Goal: Task Accomplishment & Management: Manage account settings

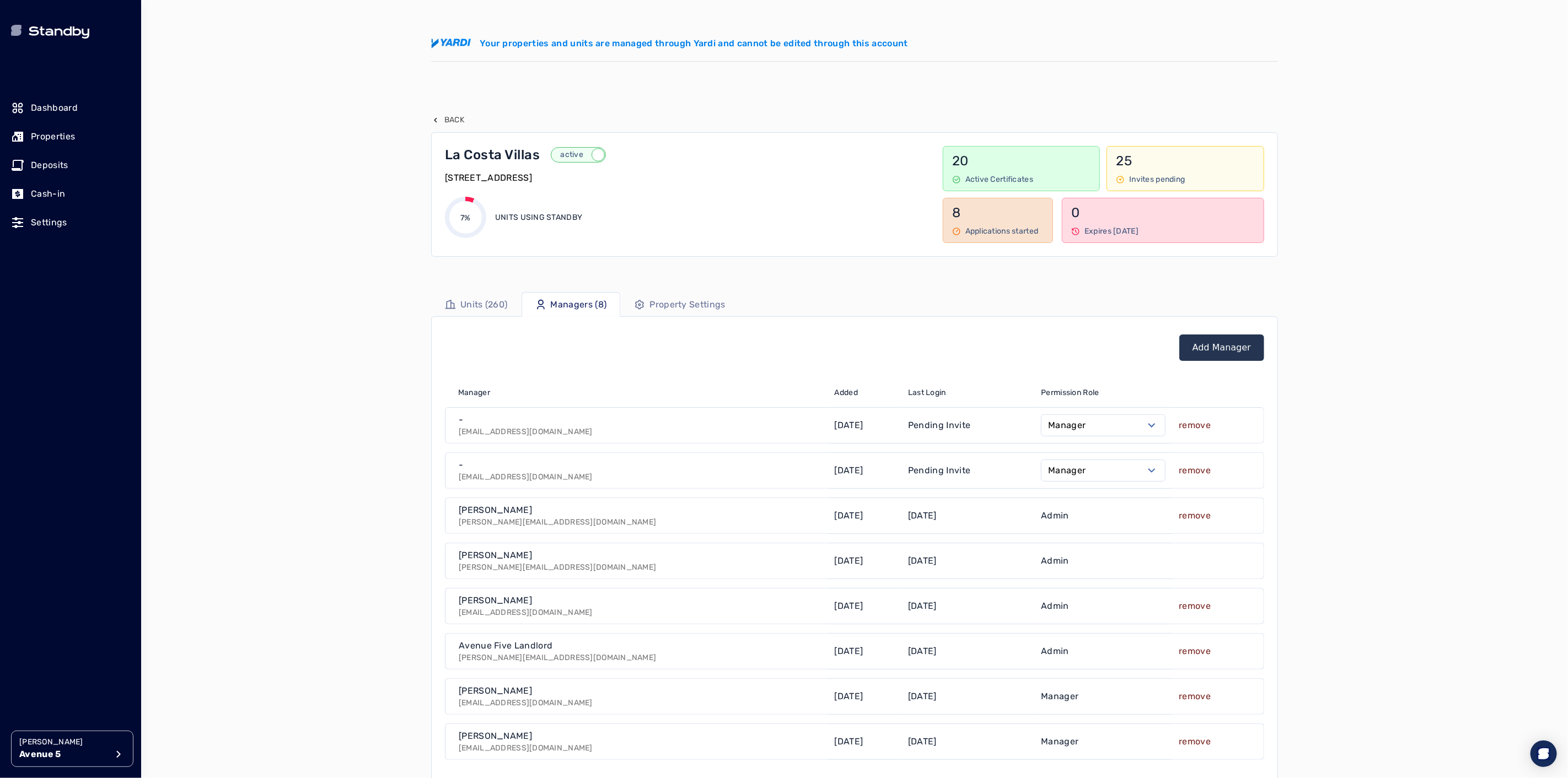
scroll to position [88, 0]
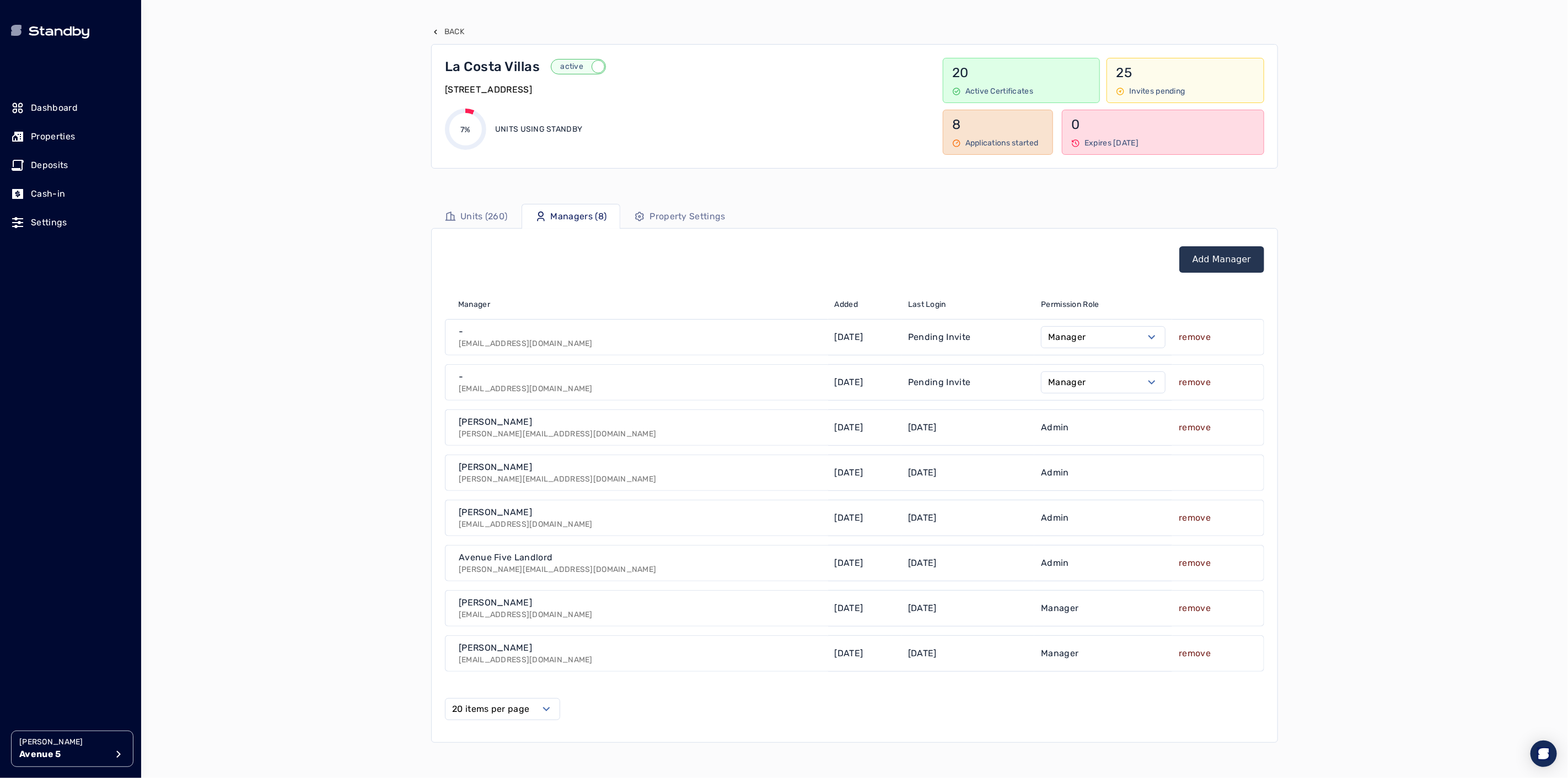
click at [44, 757] on p "Avenue 5" at bounding box center [63, 754] width 88 height 13
click at [192, 610] on p "[GEOGRAPHIC_DATA]" at bounding box center [203, 609] width 84 height 11
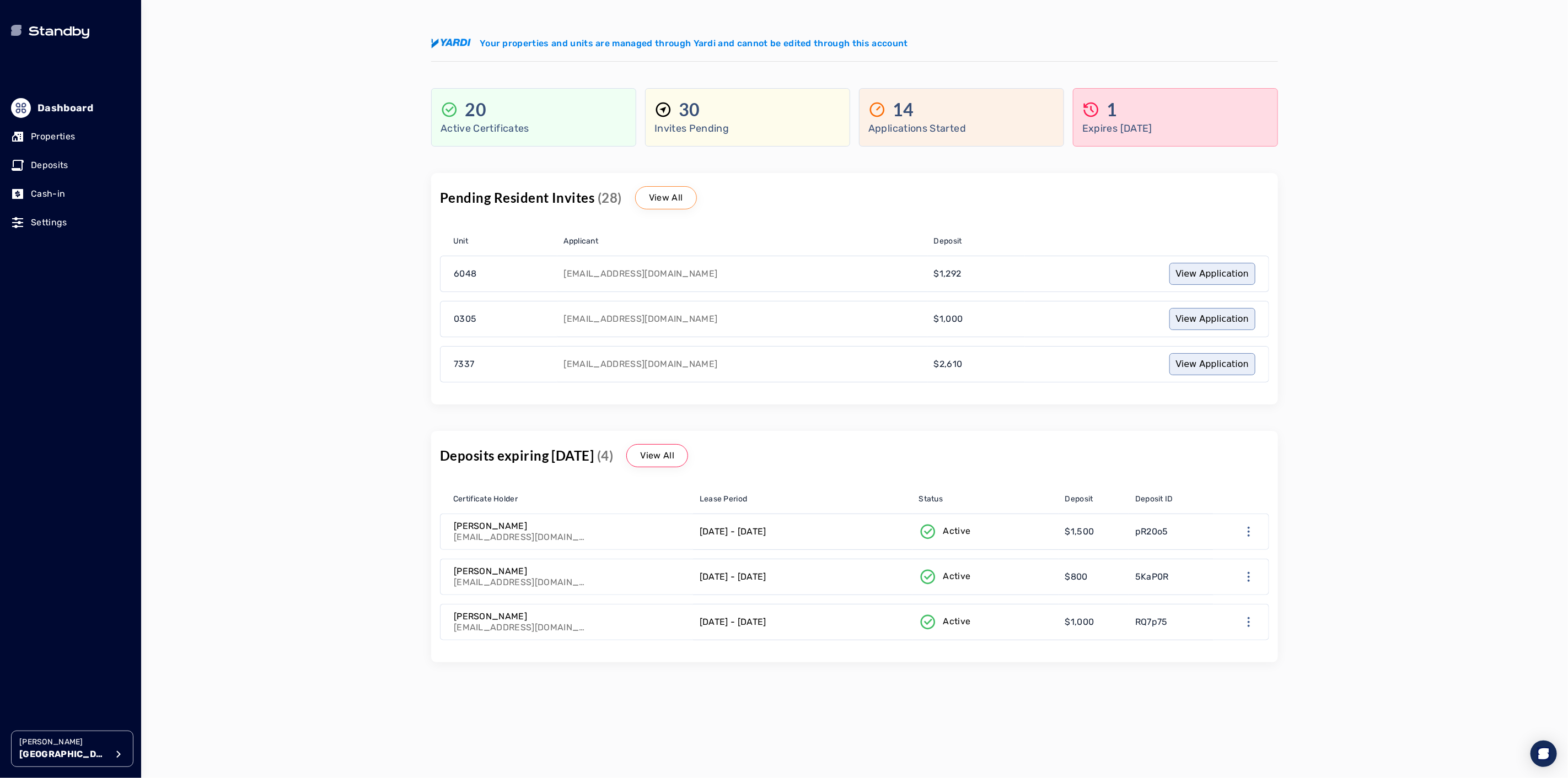
click at [59, 139] on p "Properties" at bounding box center [53, 137] width 44 height 13
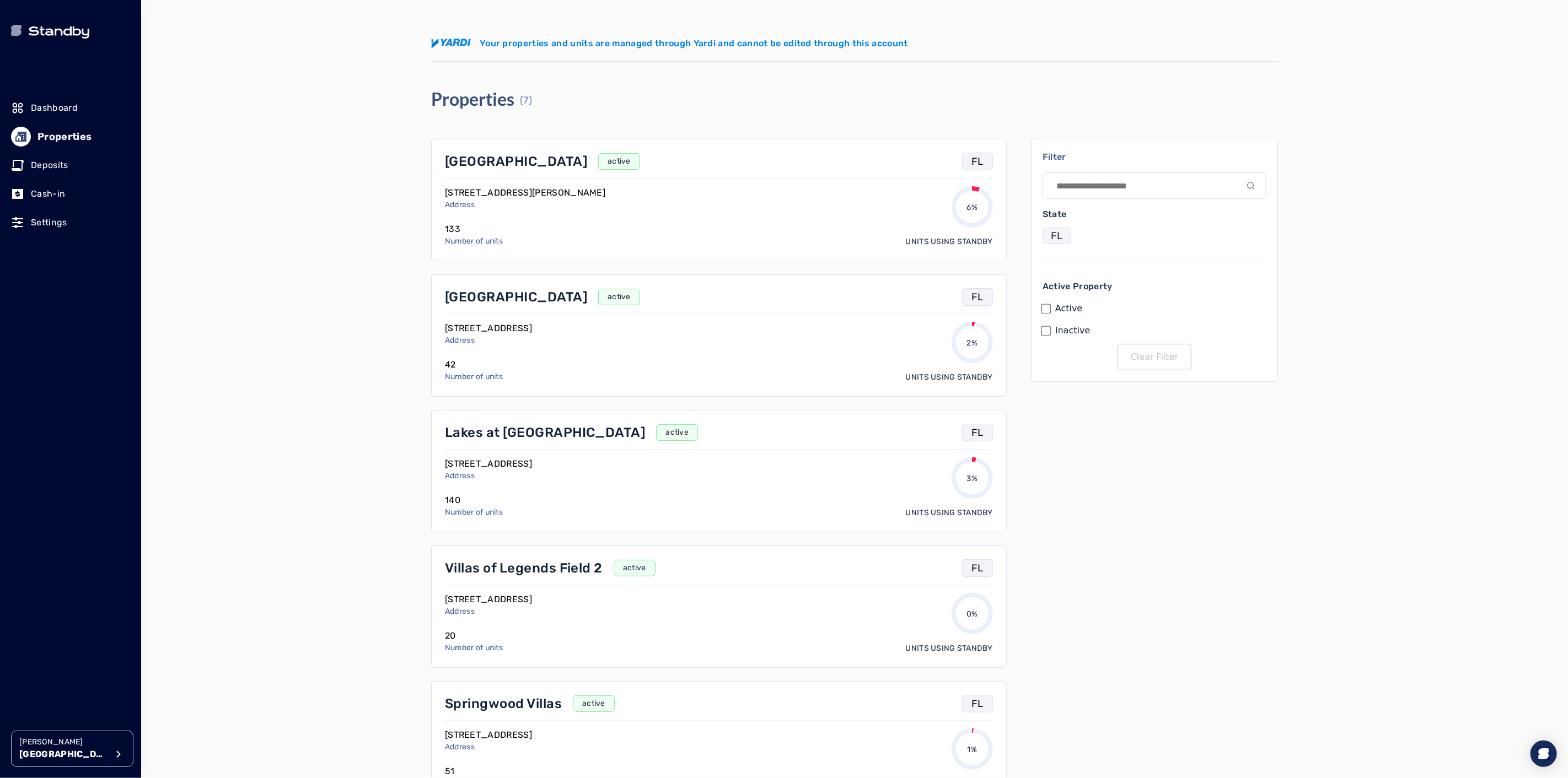
click at [498, 433] on p "Lakes at [GEOGRAPHIC_DATA]" at bounding box center [545, 433] width 200 height 18
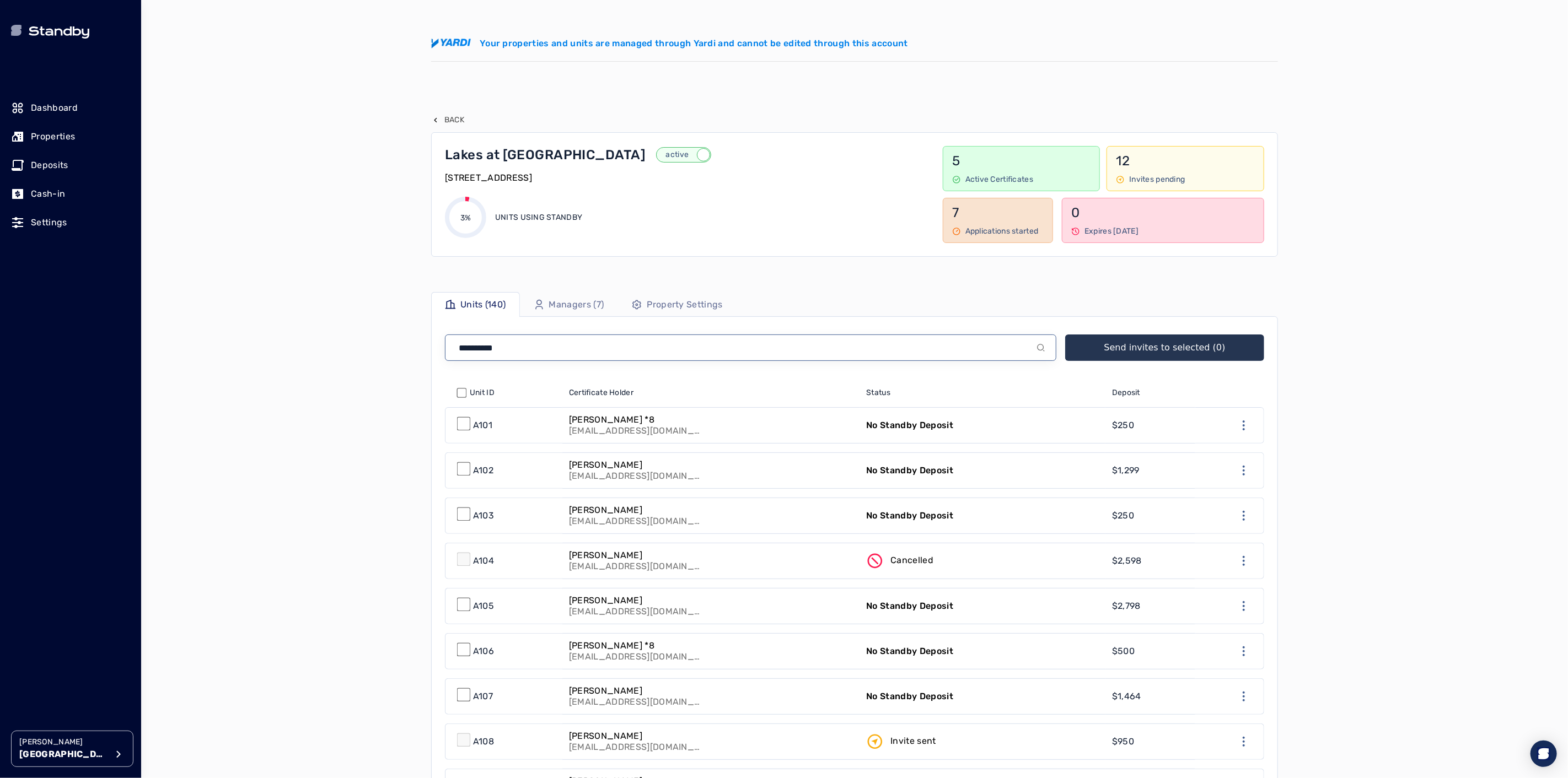
click at [531, 347] on input at bounding box center [750, 348] width 611 height 27
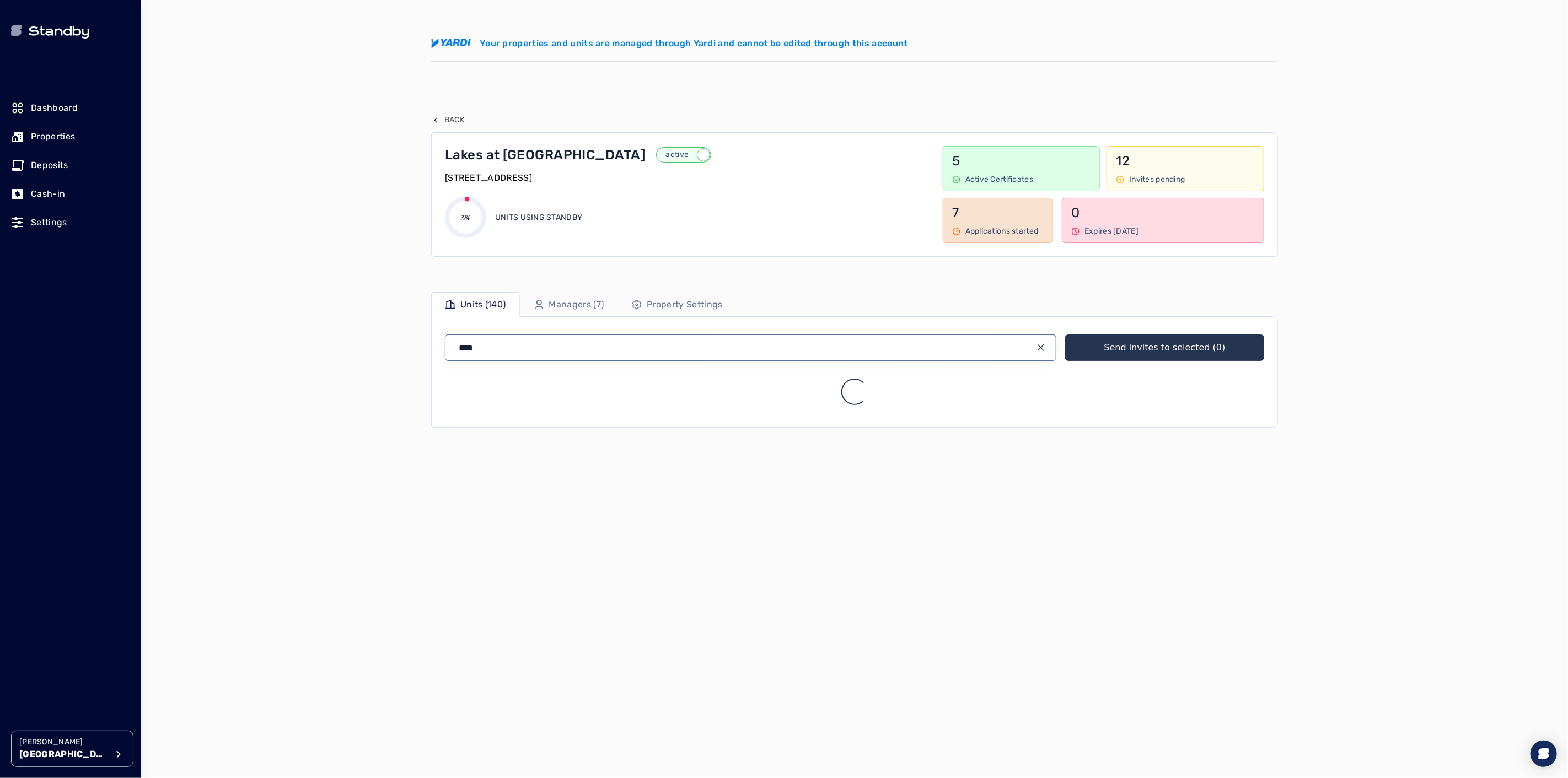
click at [585, 349] on input "****" at bounding box center [750, 348] width 611 height 27
click at [1046, 348] on input "****" at bounding box center [750, 348] width 611 height 27
type input "****"
click at [1041, 349] on icon "input icon" at bounding box center [1041, 348] width 9 height 9
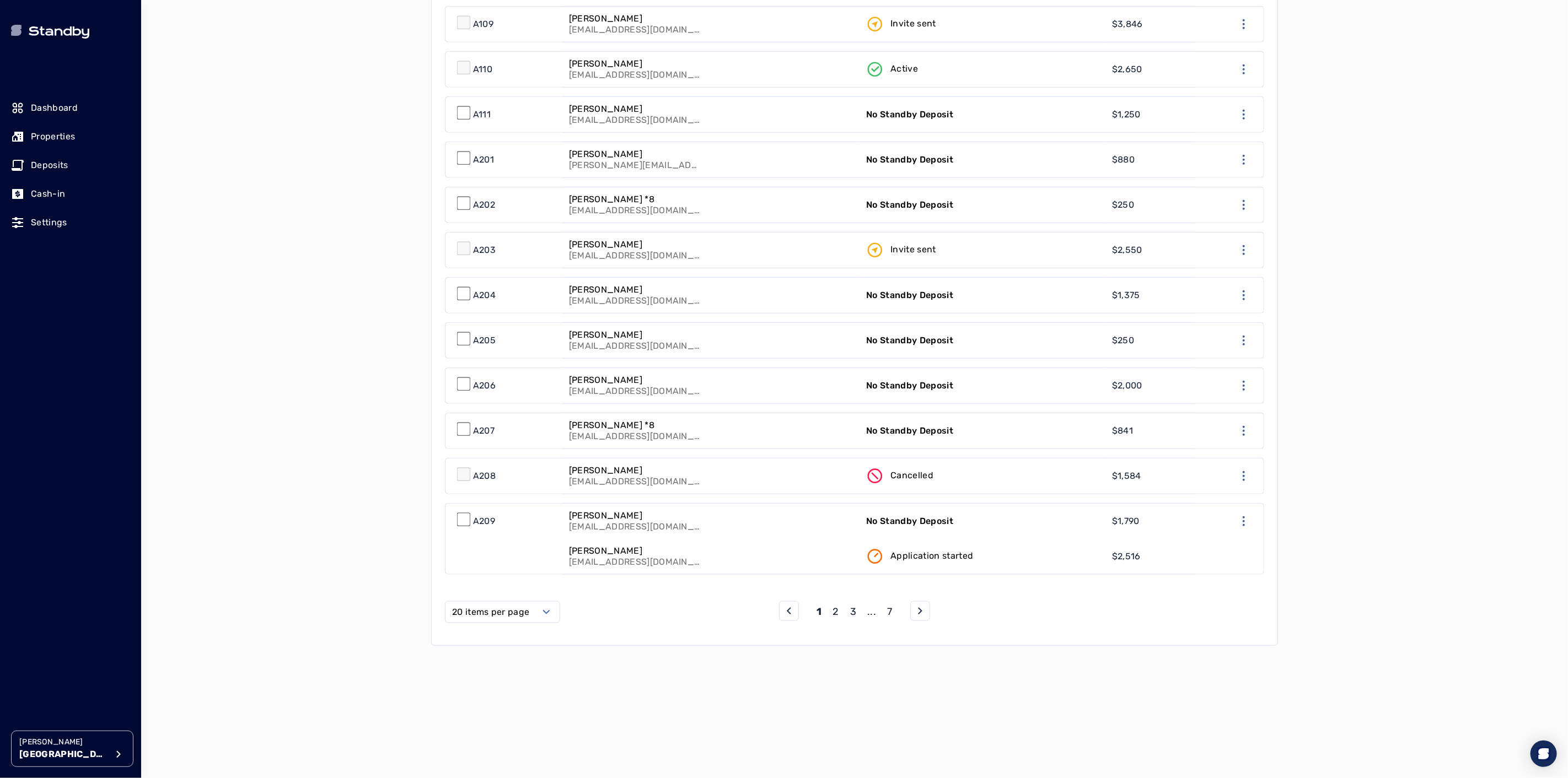
scroll to position [796, 0]
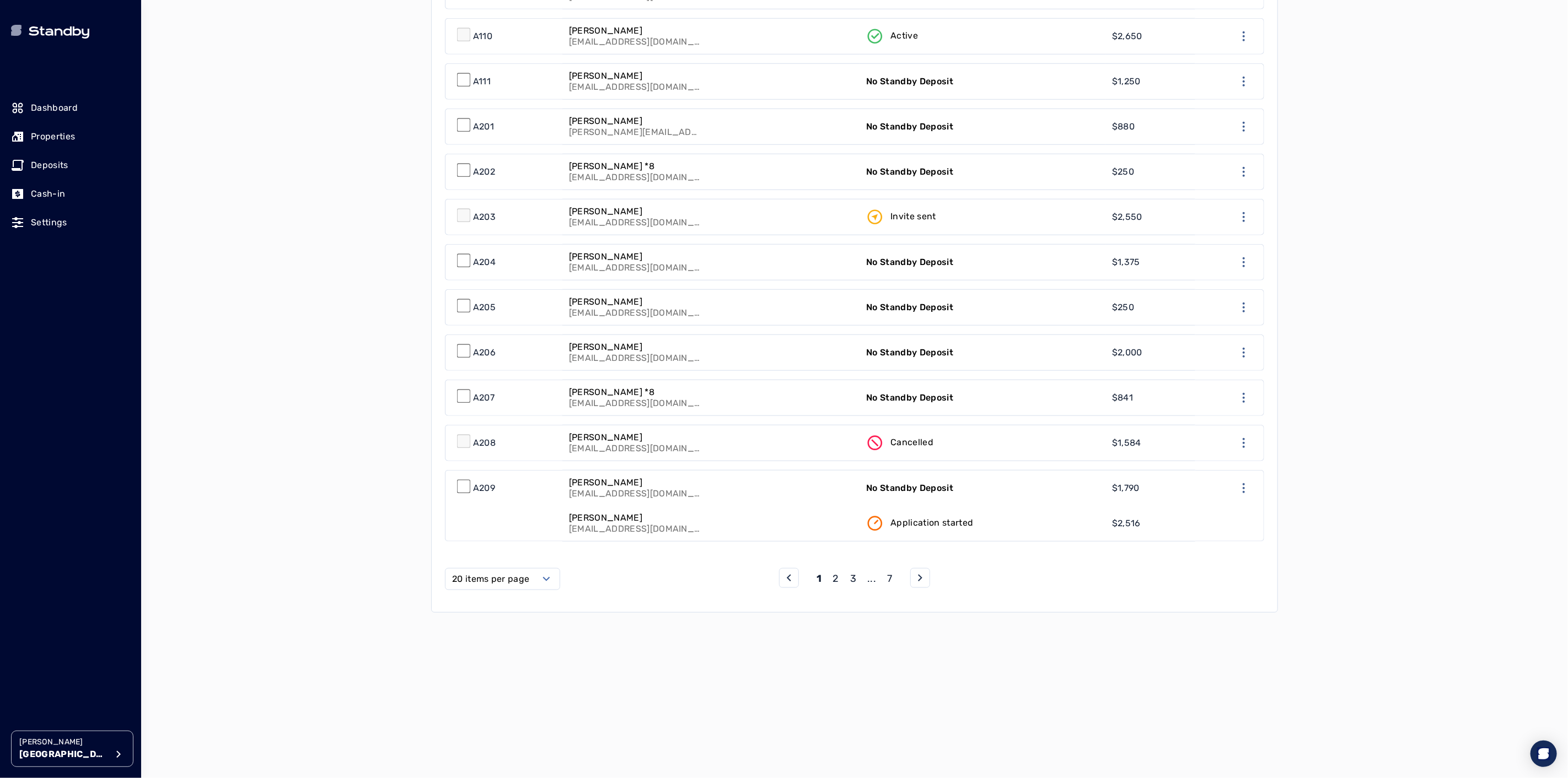
click at [527, 572] on label "20 items per page" at bounding box center [491, 579] width 77 height 13
click at [505, 671] on span "50 items per page" at bounding box center [494, 672] width 78 height 13
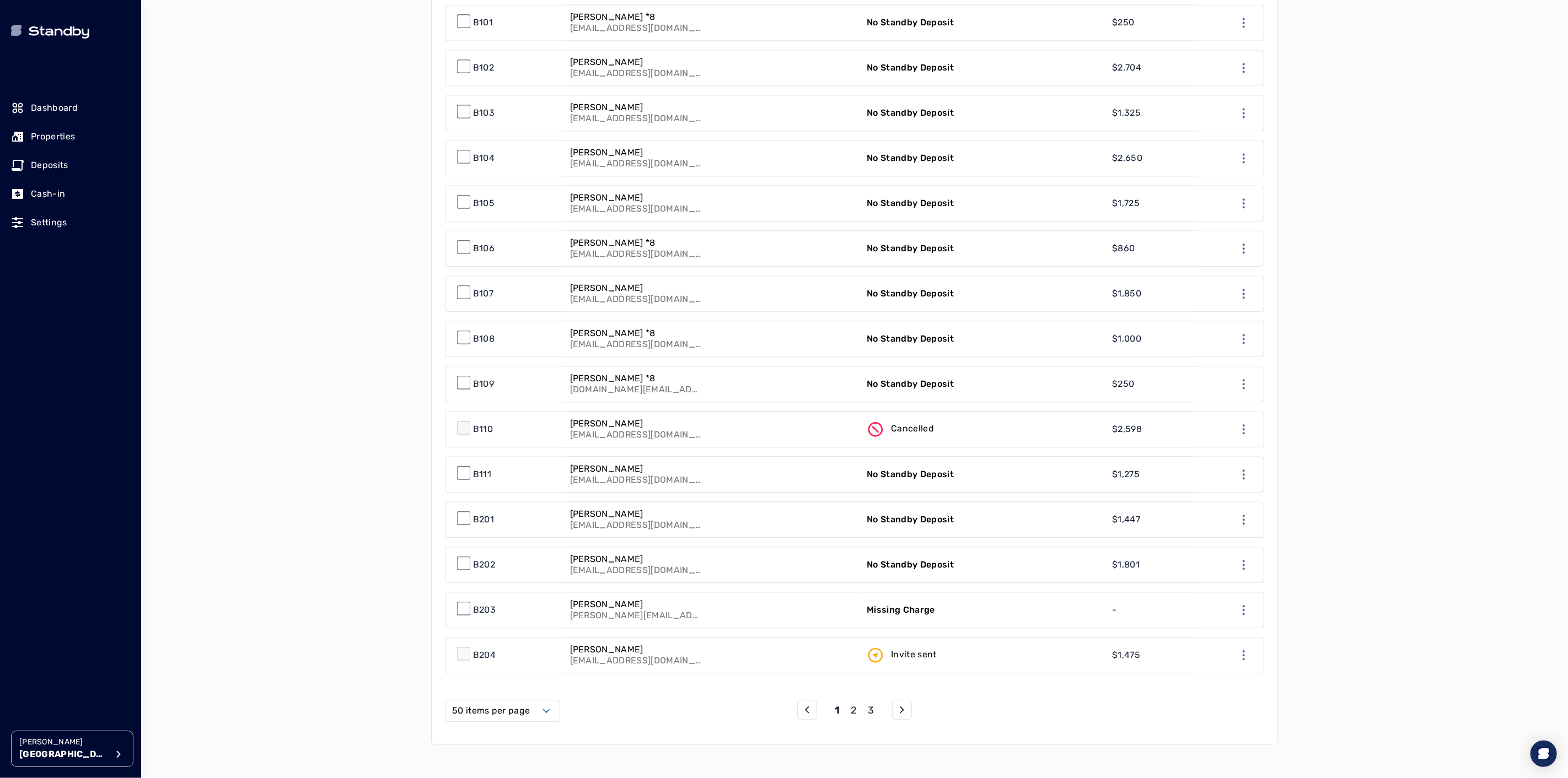
scroll to position [2020, 0]
click at [855, 703] on p "2" at bounding box center [854, 709] width 6 height 16
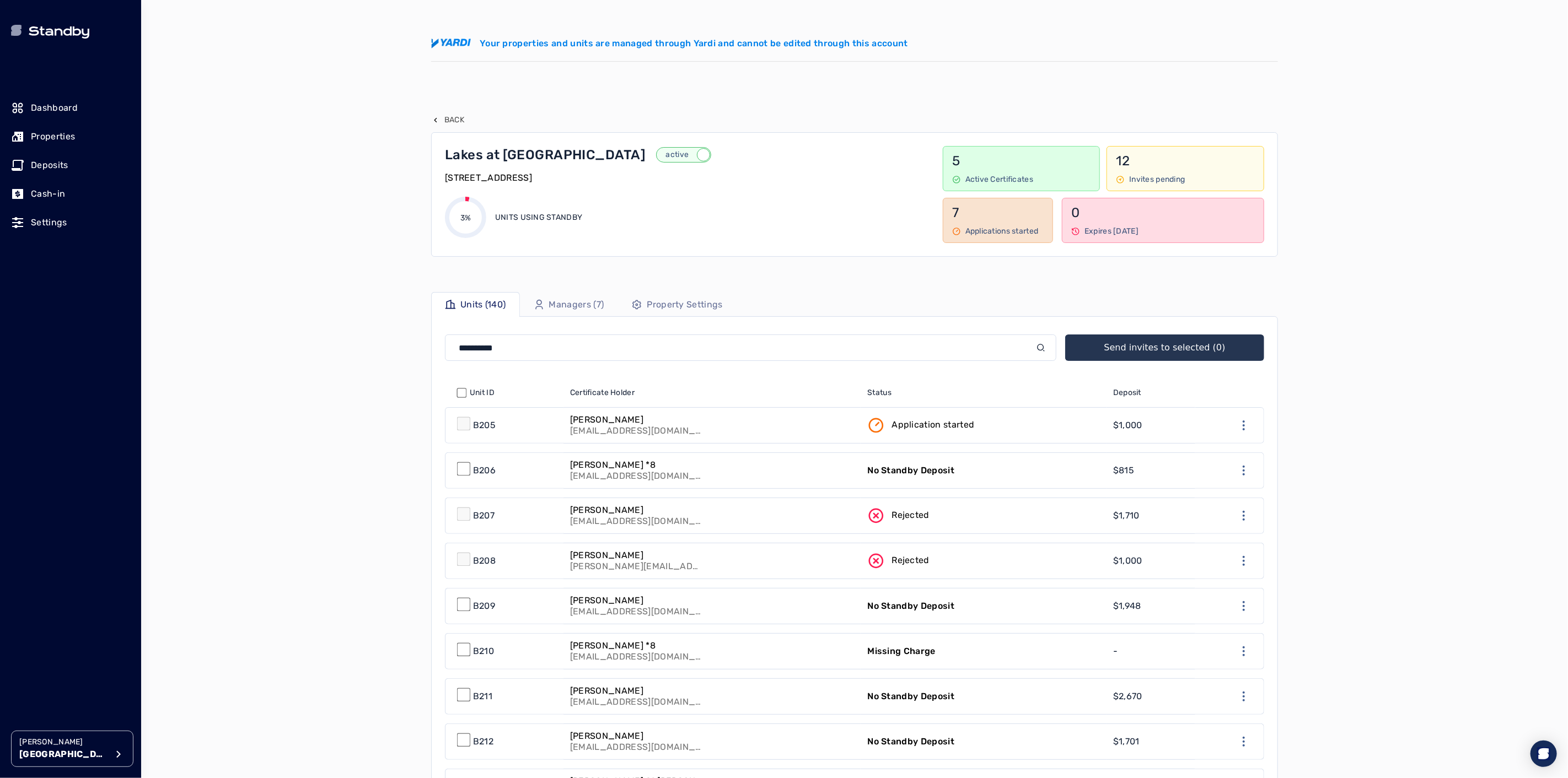
click at [1072, 600] on link "No Standby Deposit" at bounding box center [983, 606] width 246 height 35
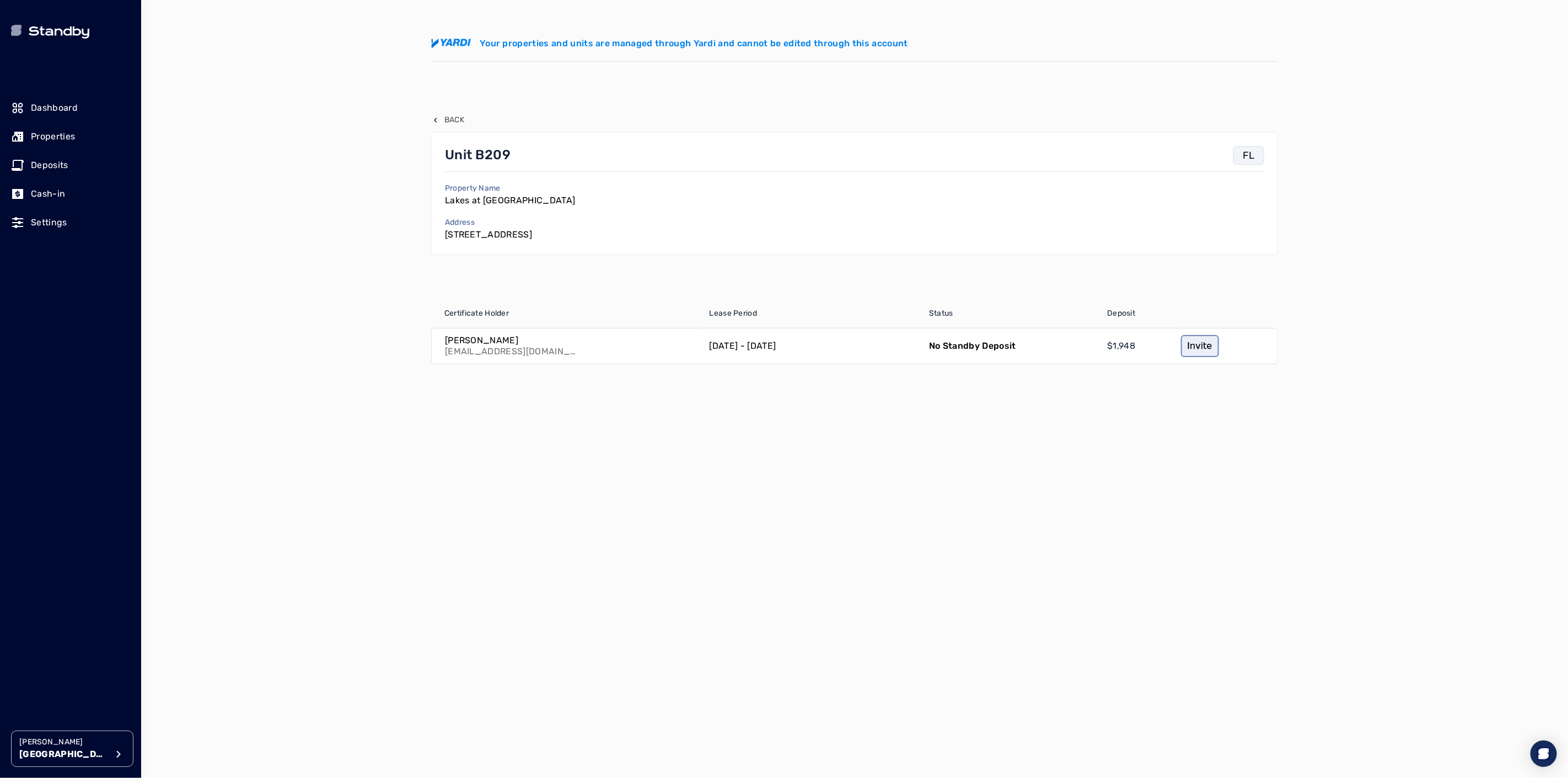
click at [1192, 345] on link "Invite" at bounding box center [1199, 346] width 38 height 22
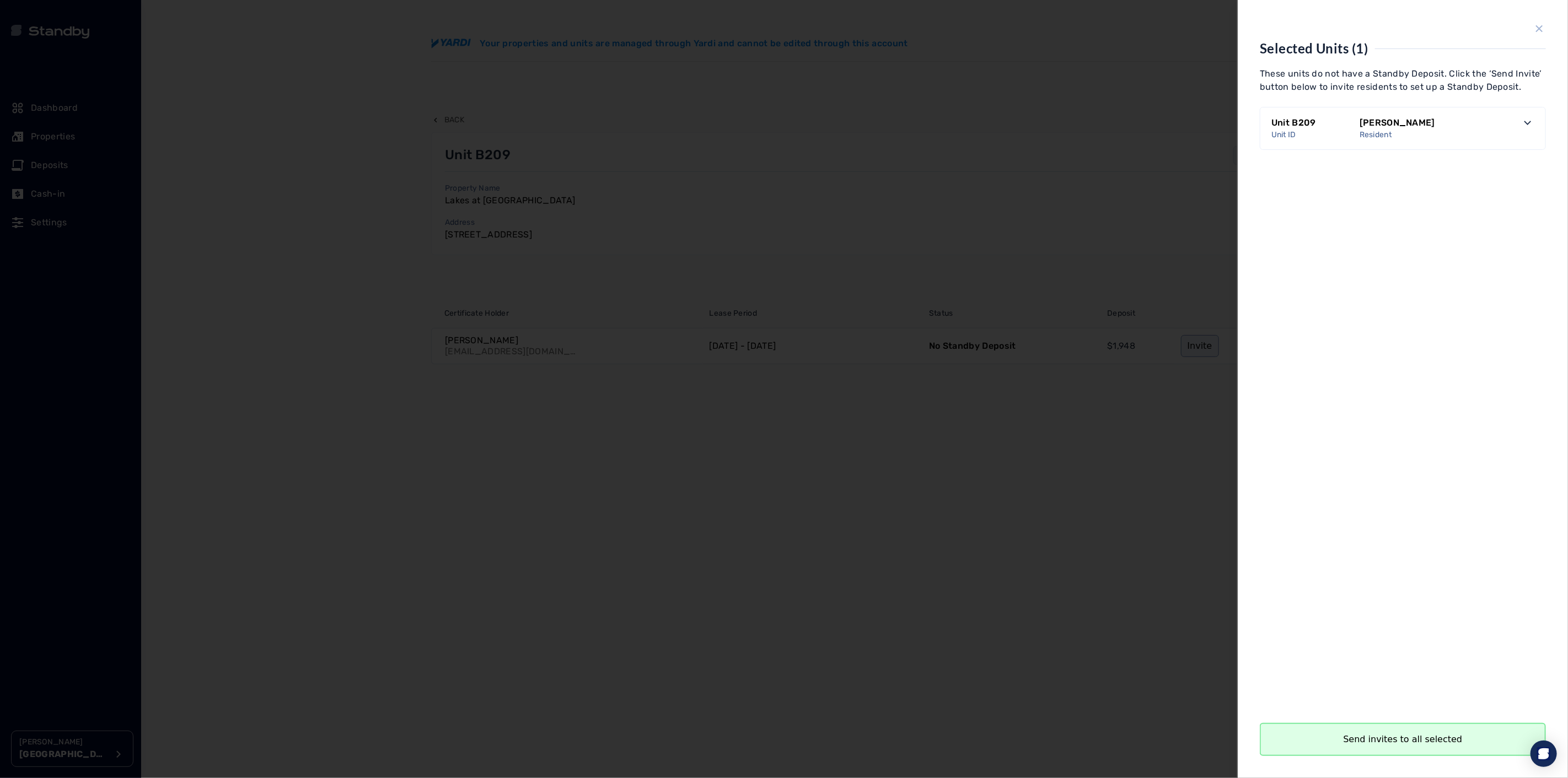
click at [1396, 736] on button "Send invites to all selected" at bounding box center [1402, 739] width 286 height 33
click at [1419, 735] on button "Close" at bounding box center [1402, 739] width 286 height 33
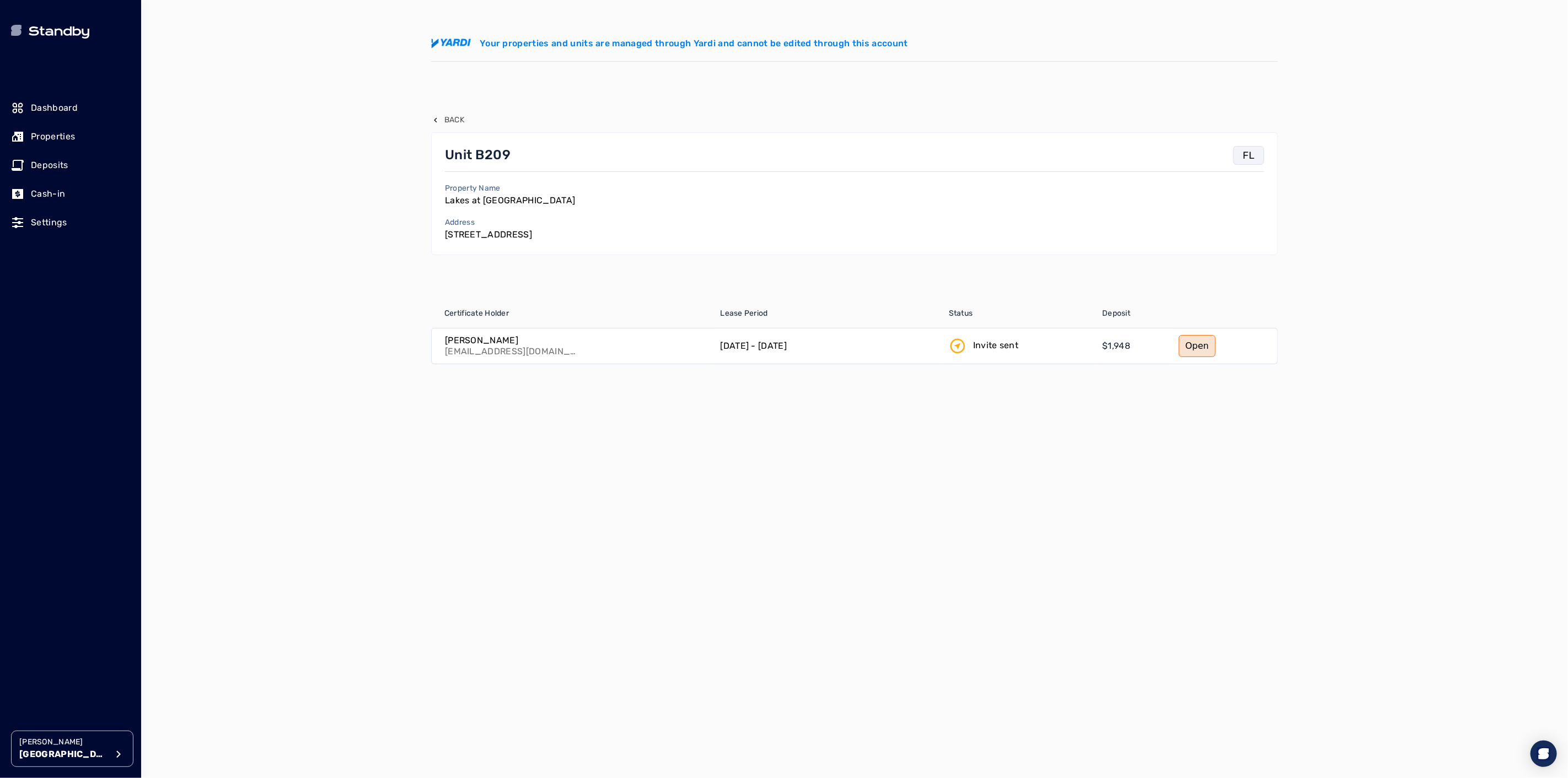
click at [38, 136] on p "Properties" at bounding box center [53, 137] width 44 height 13
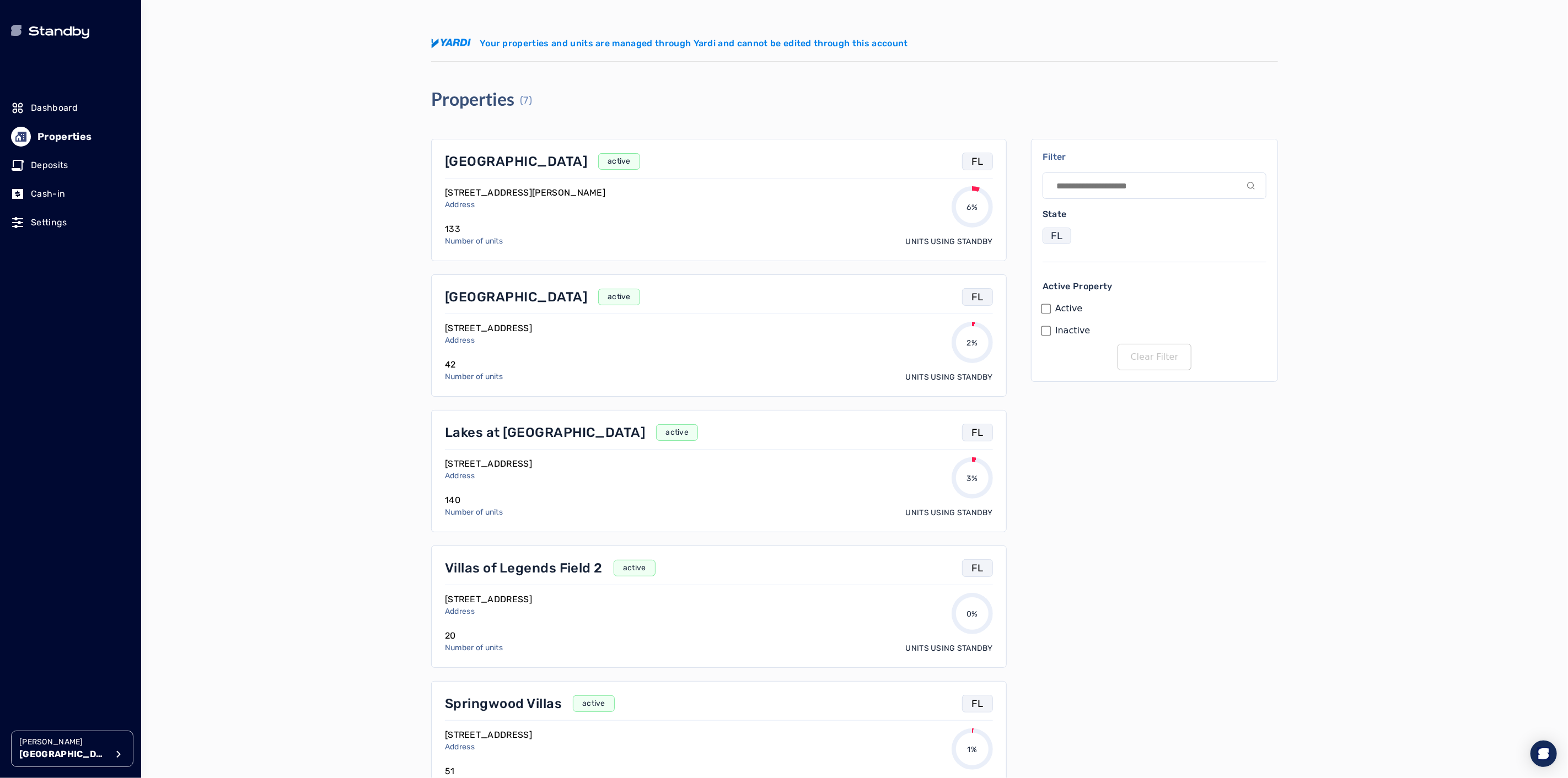
click at [462, 163] on p "[GEOGRAPHIC_DATA]" at bounding box center [516, 161] width 142 height 18
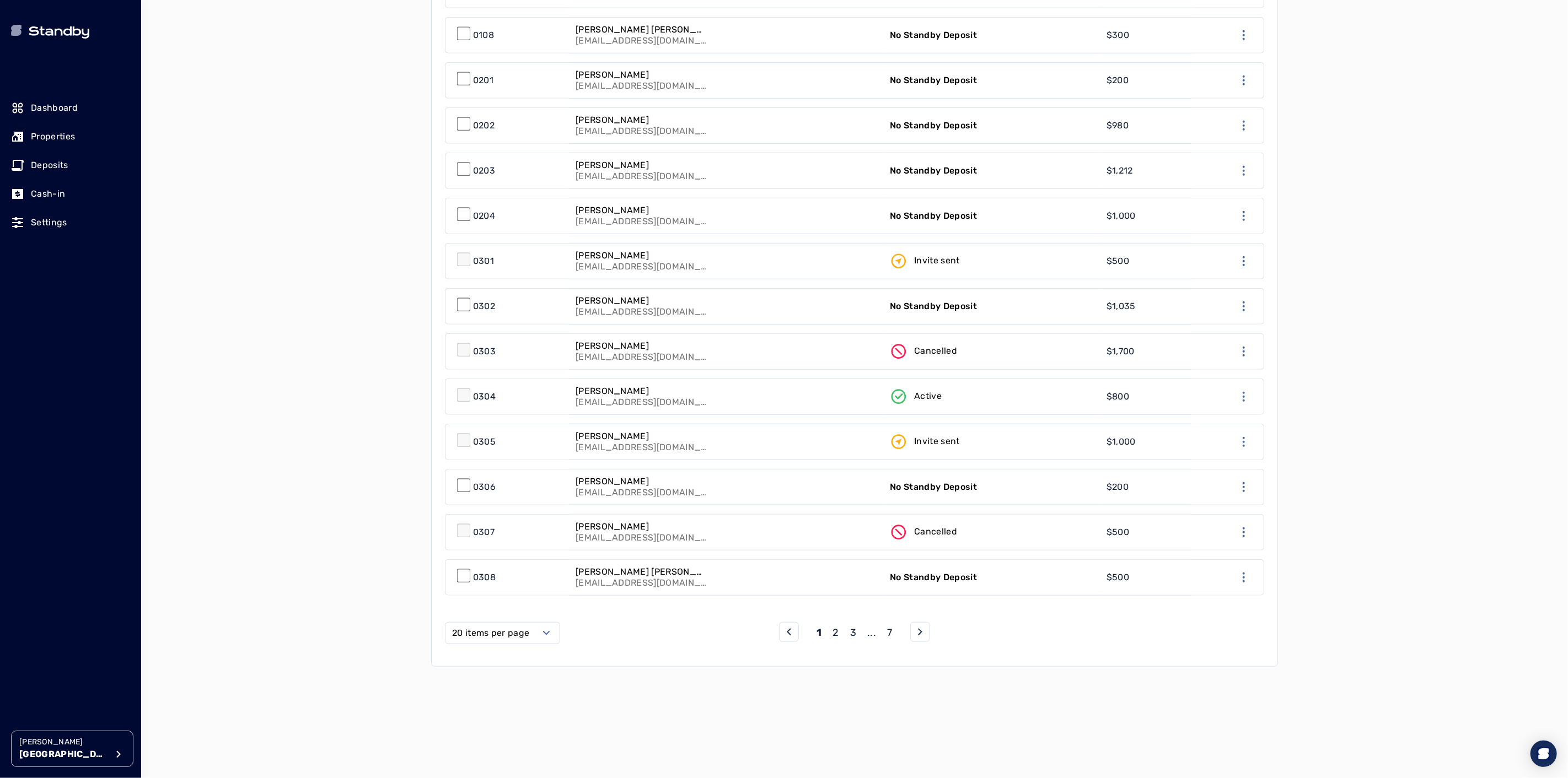
scroll to position [734, 0]
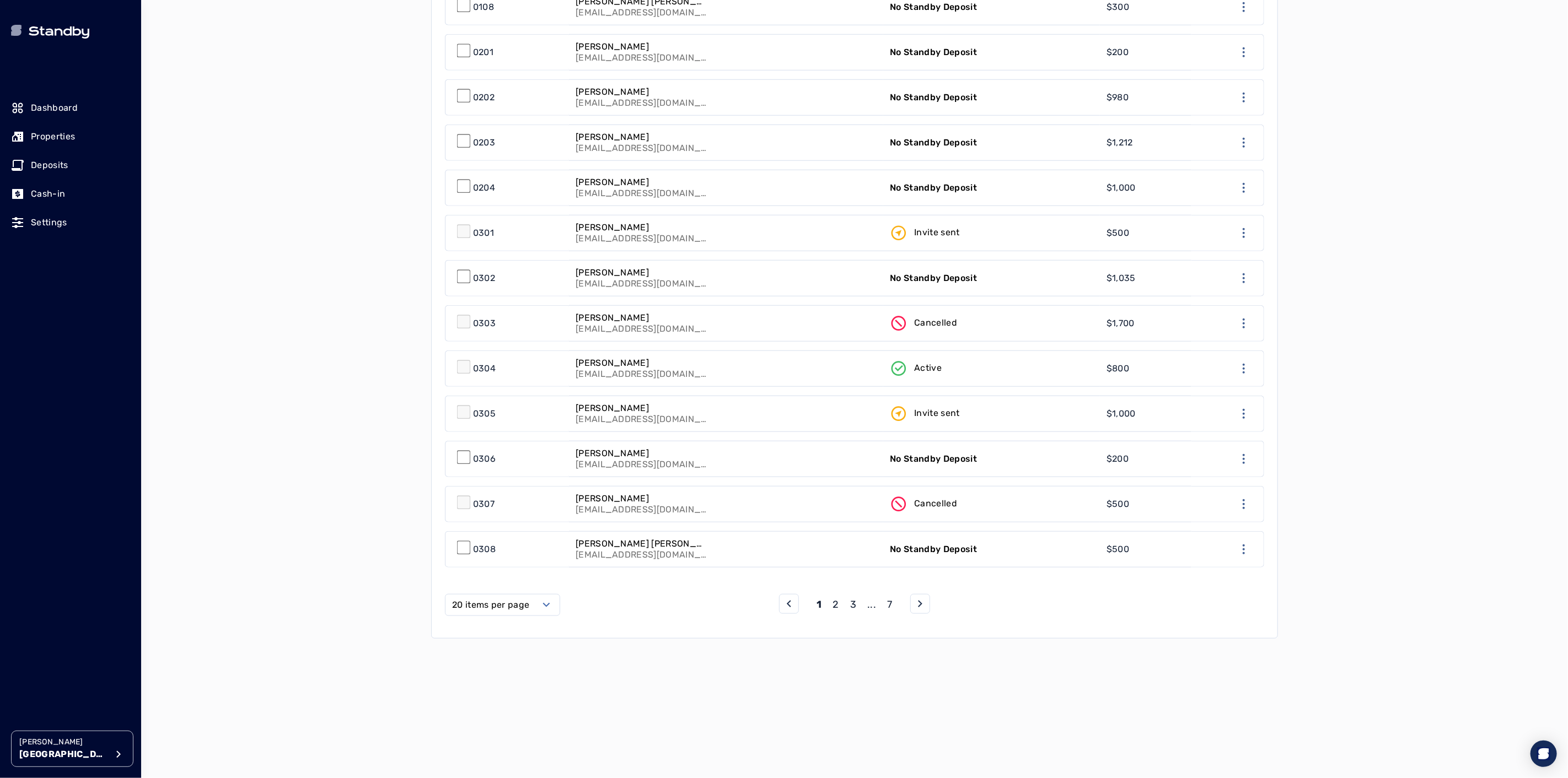
click at [514, 601] on label "20 items per page" at bounding box center [491, 605] width 77 height 13
click at [505, 702] on span "50 items per page" at bounding box center [494, 697] width 78 height 13
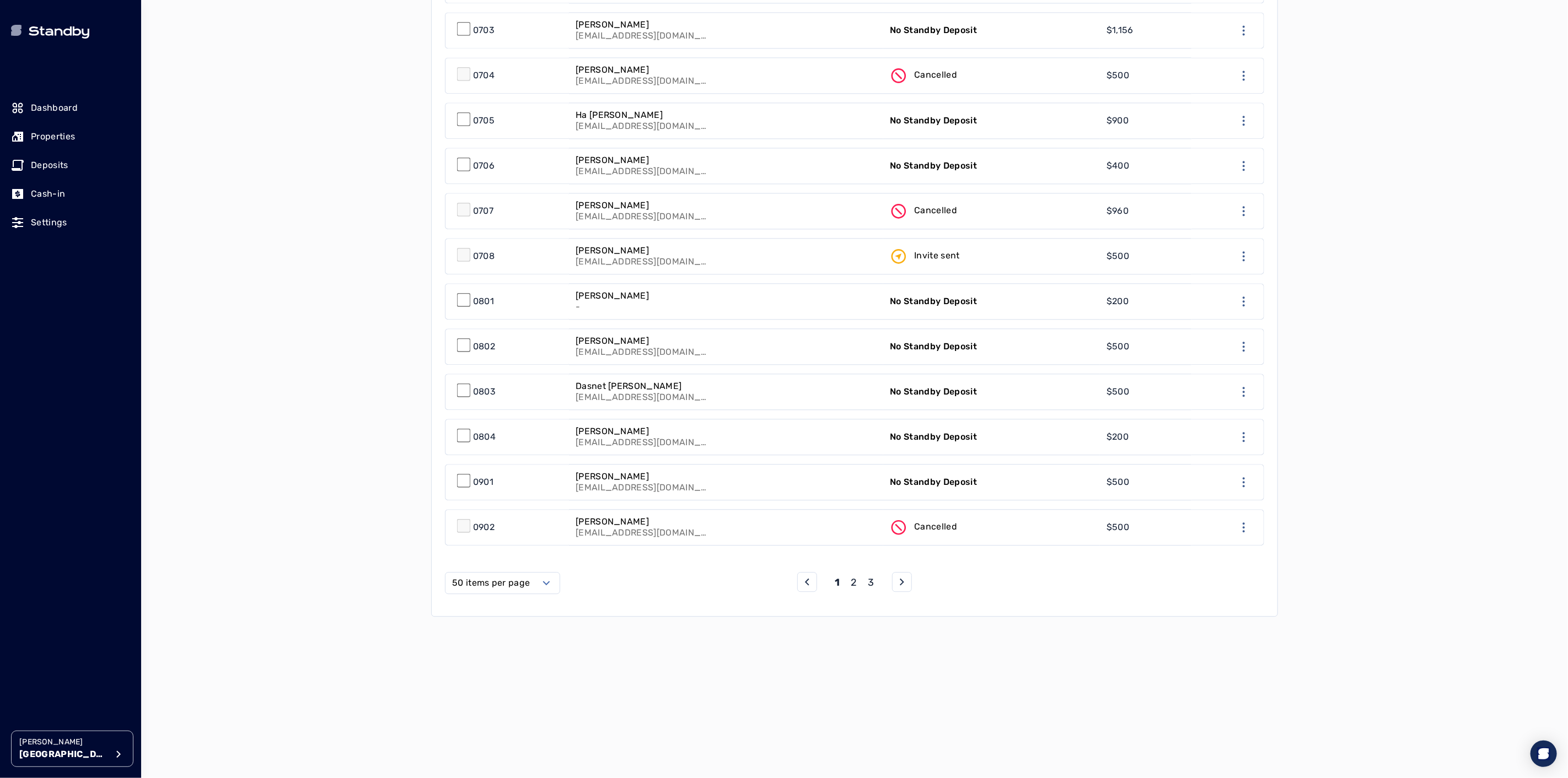
scroll to position [2120, 0]
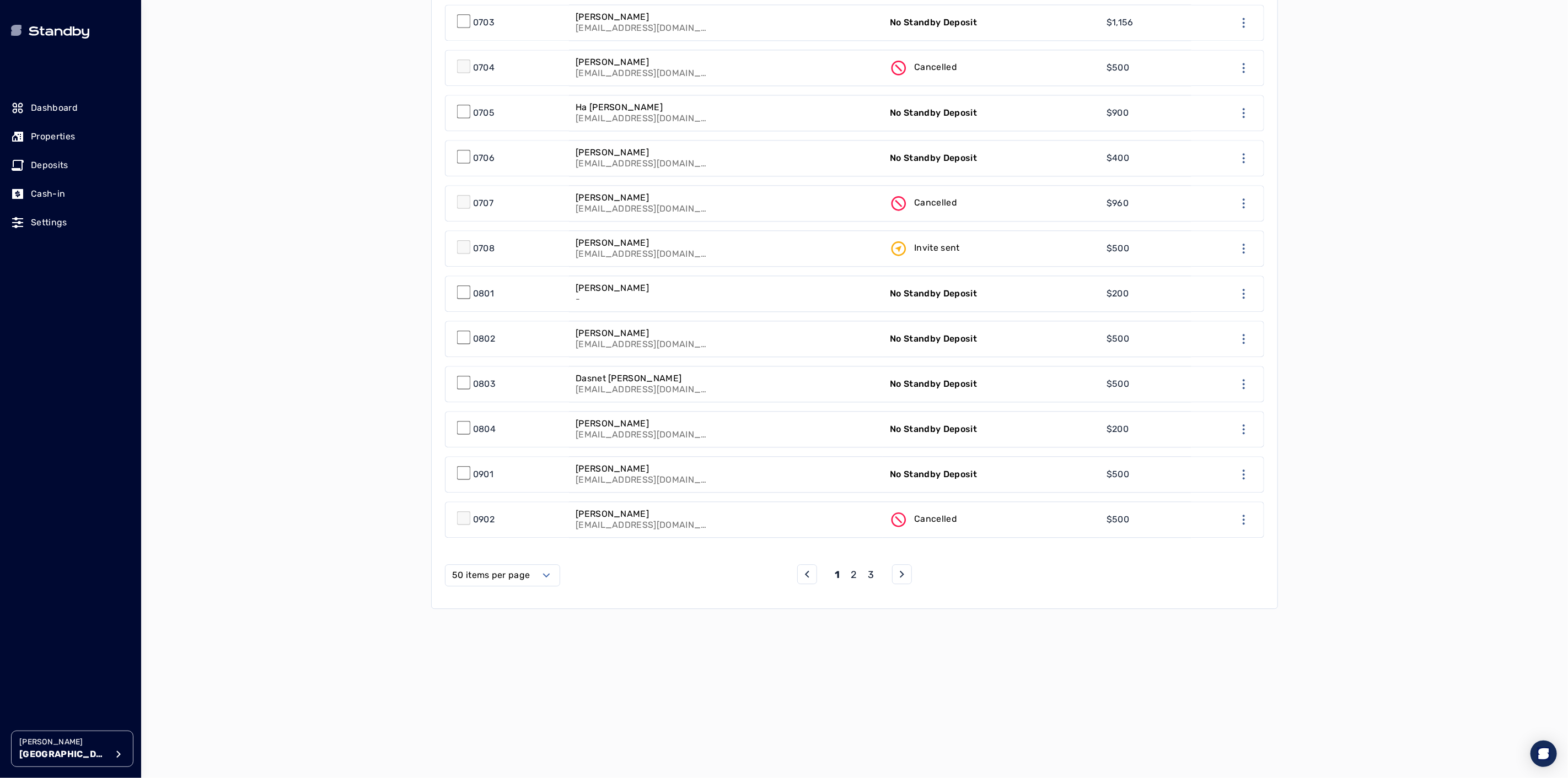
click at [852, 567] on p "2" at bounding box center [854, 575] width 6 height 16
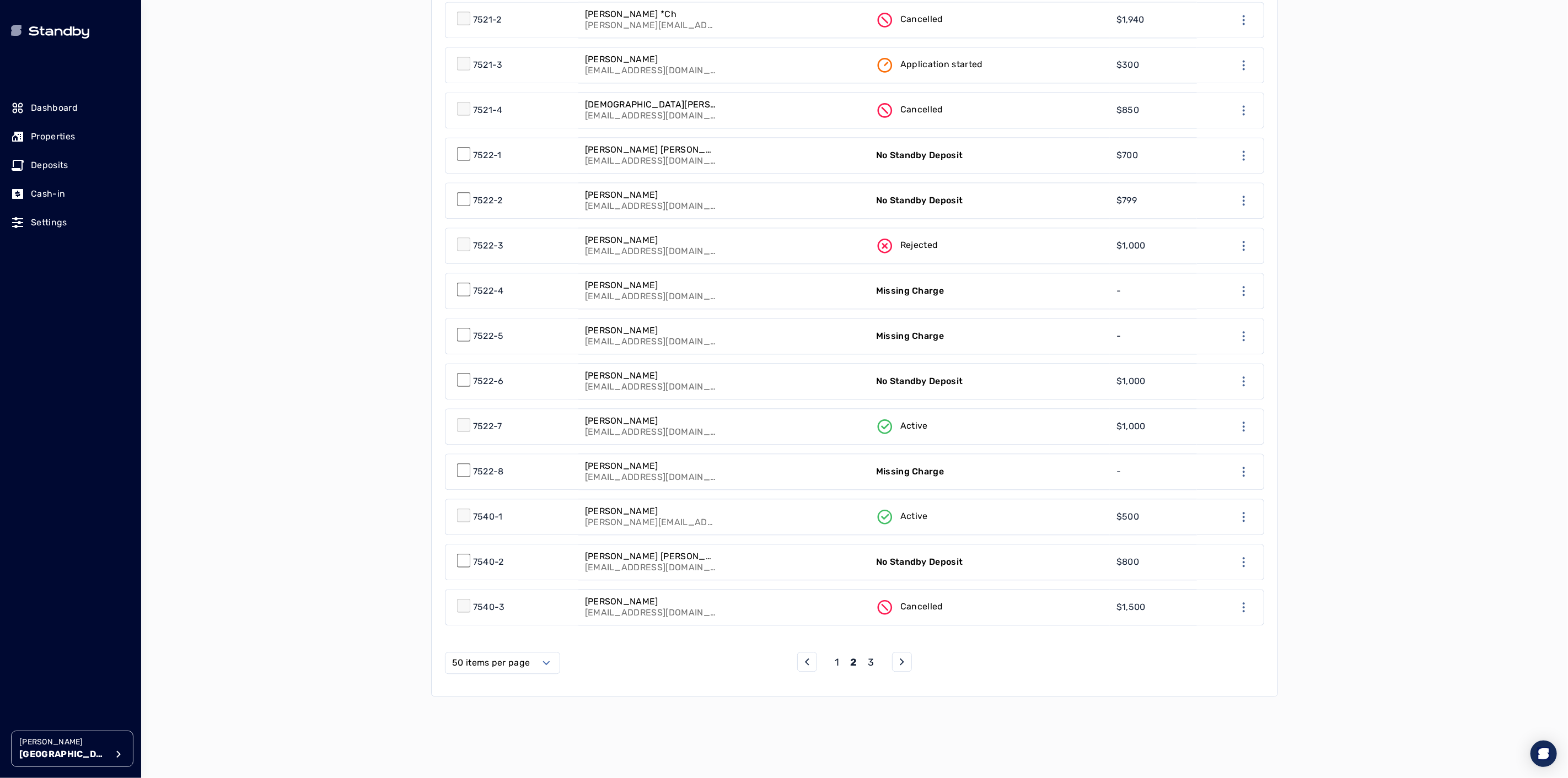
scroll to position [2081, 0]
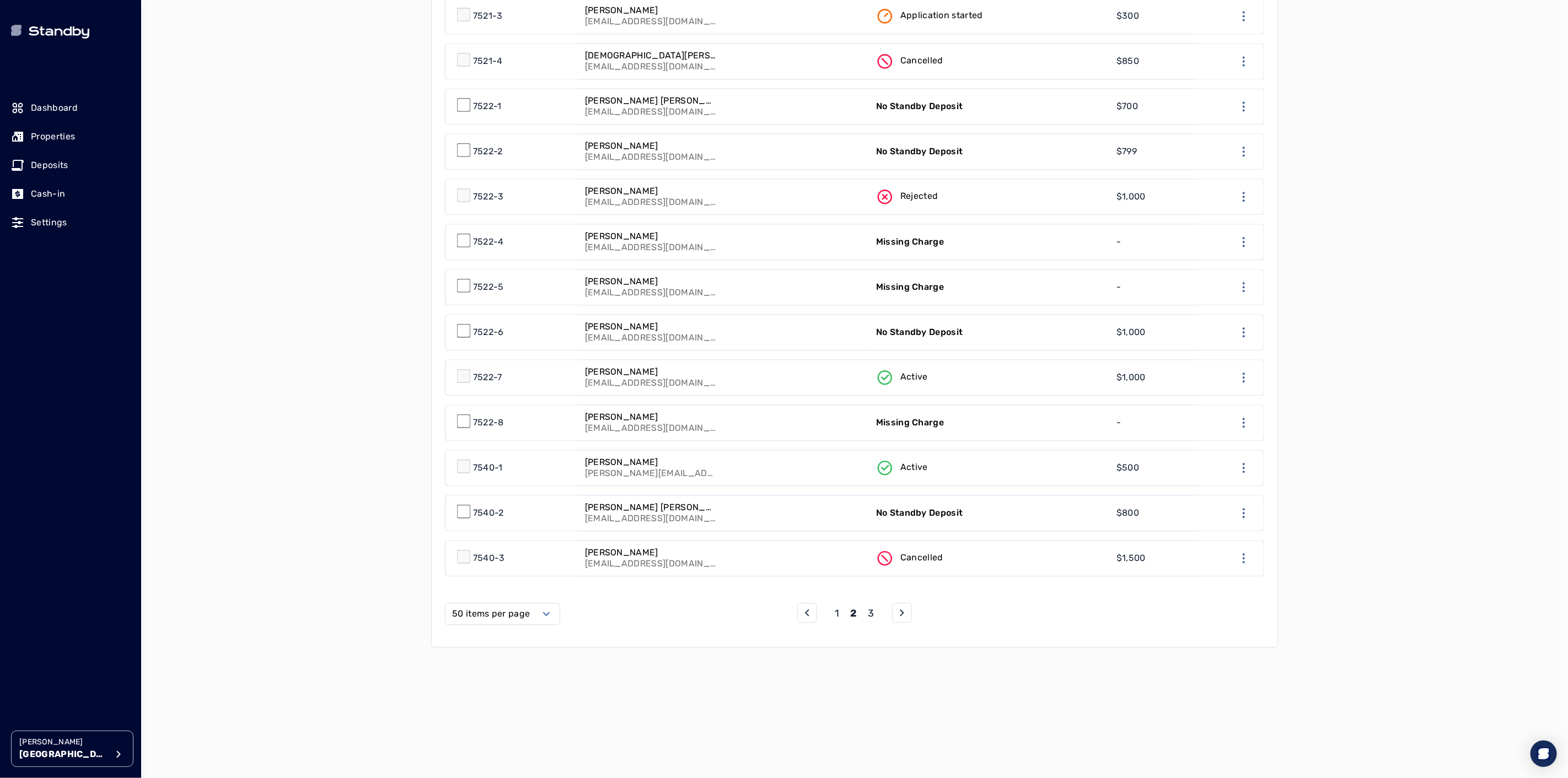
click at [873, 608] on p "3" at bounding box center [871, 613] width 6 height 16
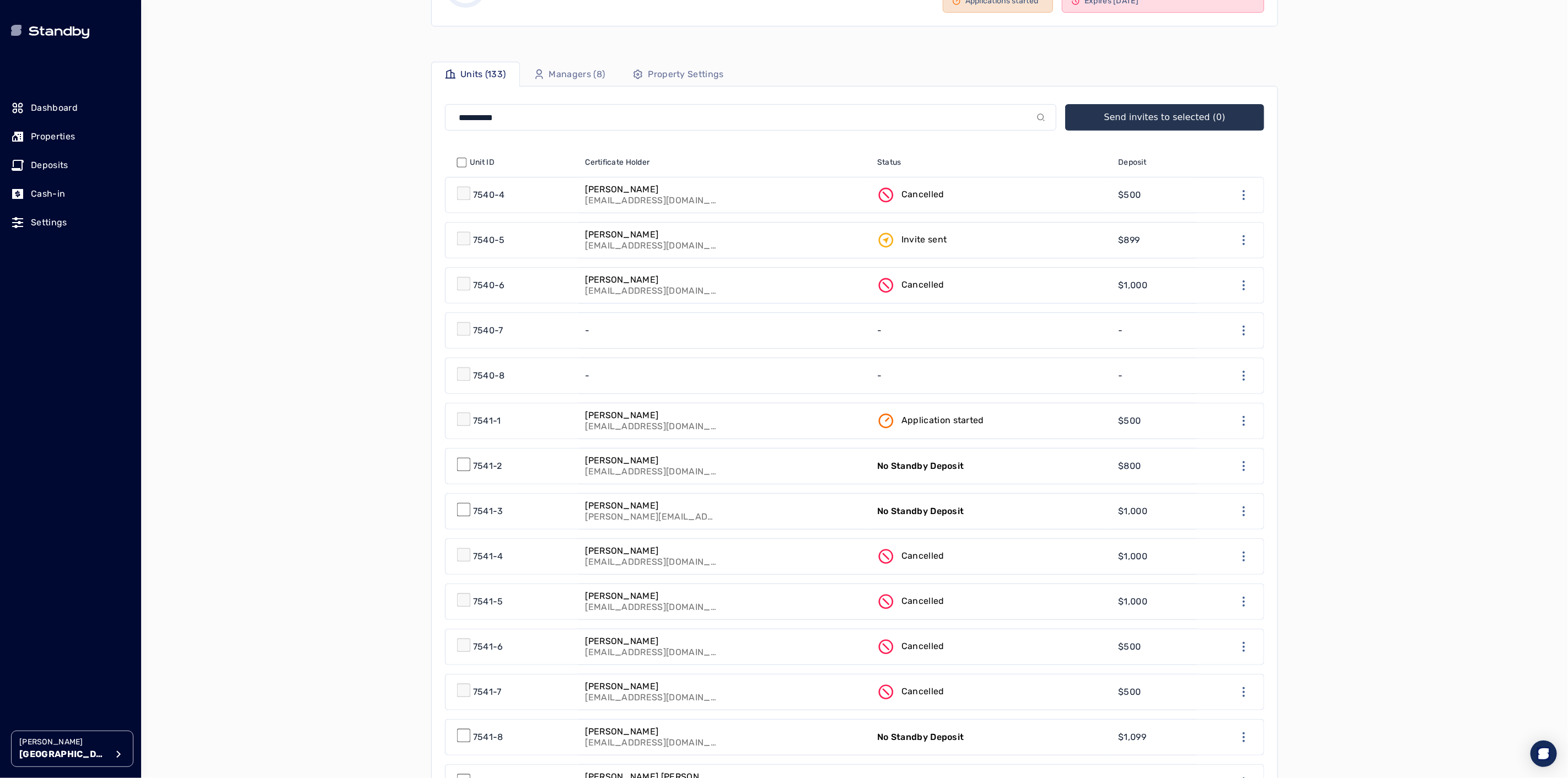
scroll to position [245, 0]
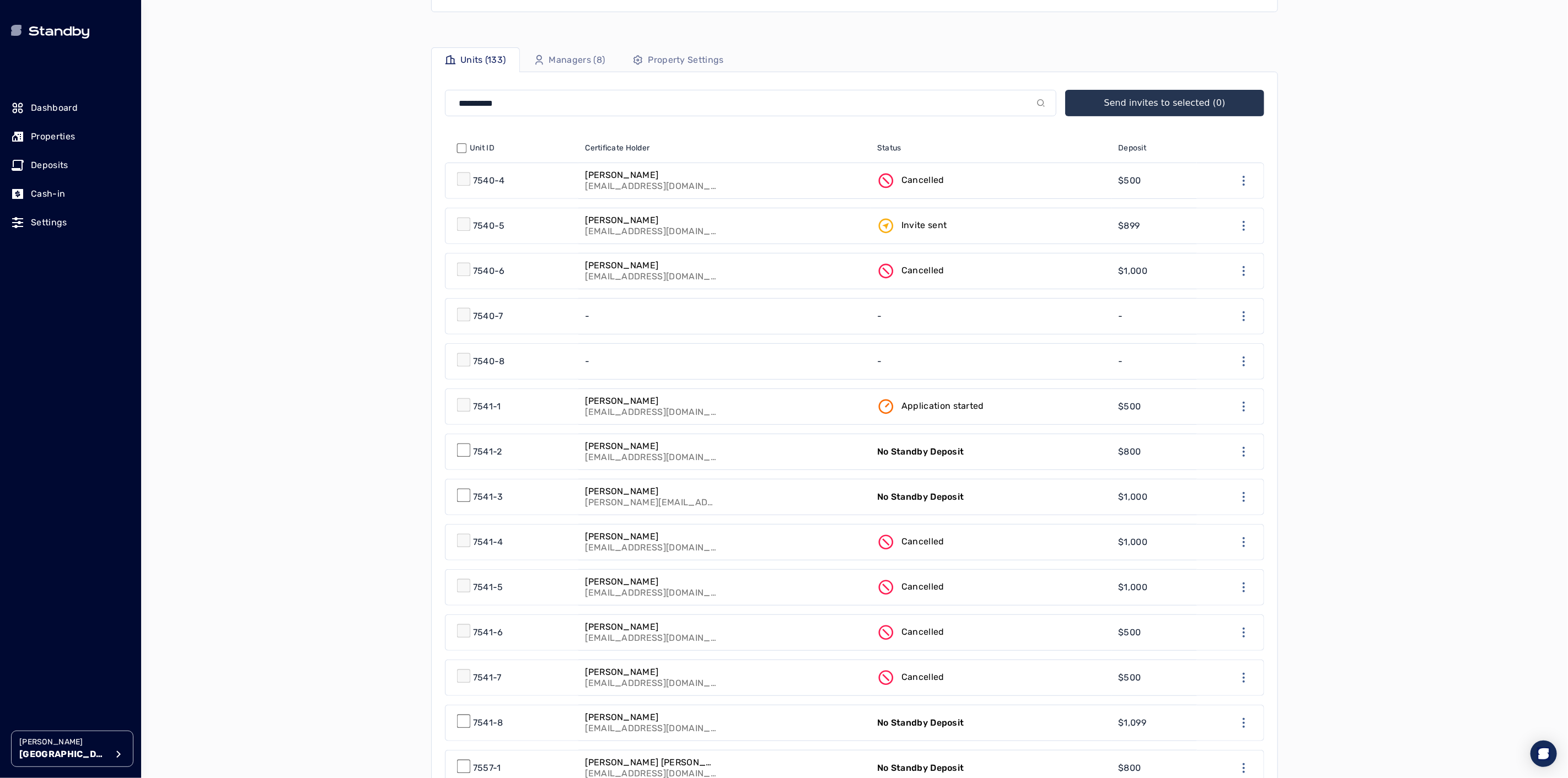
click at [817, 450] on link "[PERSON_NAME] [EMAIL_ADDRESS][DOMAIN_NAME]" at bounding box center [724, 452] width 292 height 35
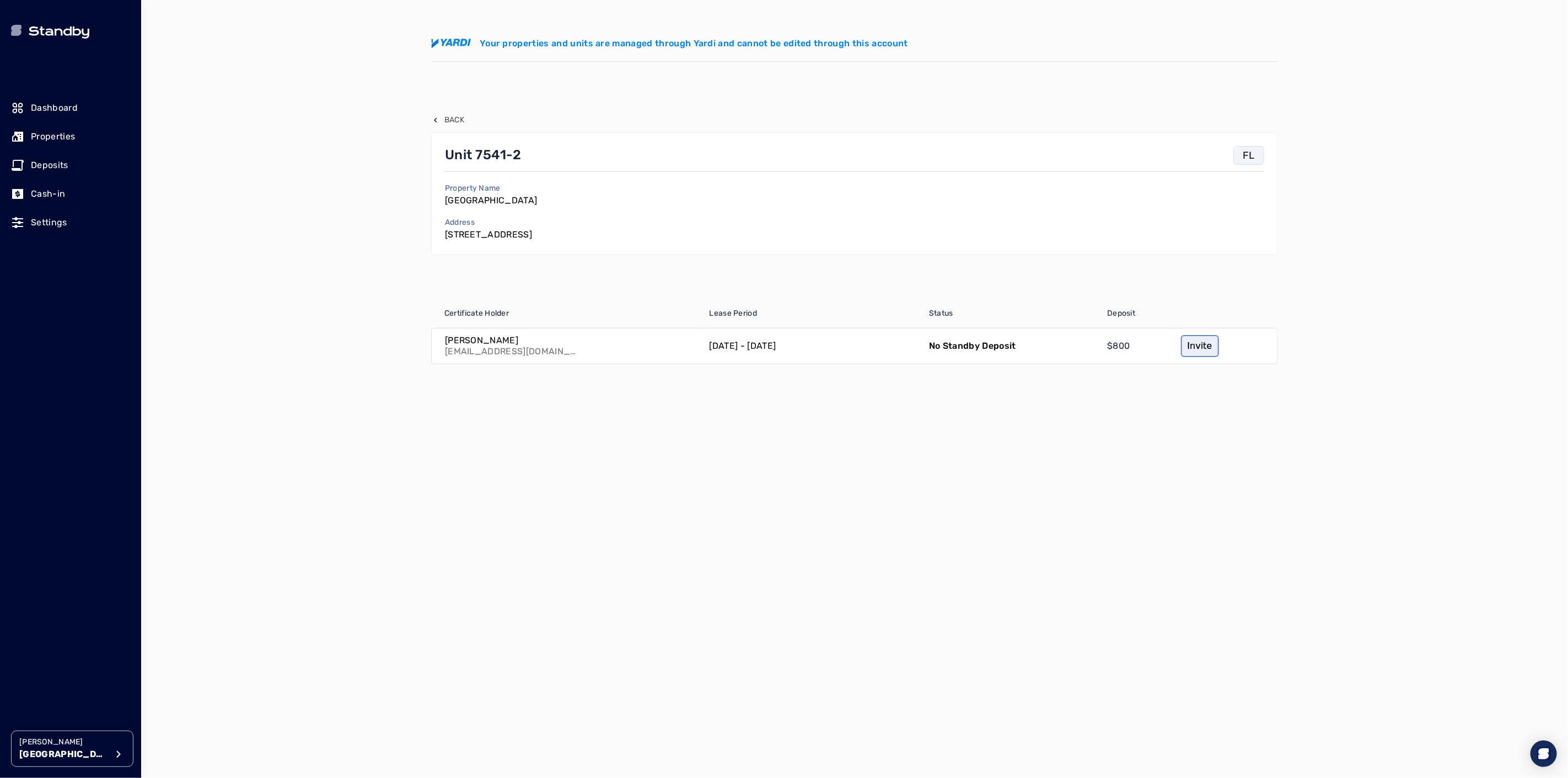
click at [1197, 345] on link "Invite" at bounding box center [1199, 346] width 38 height 22
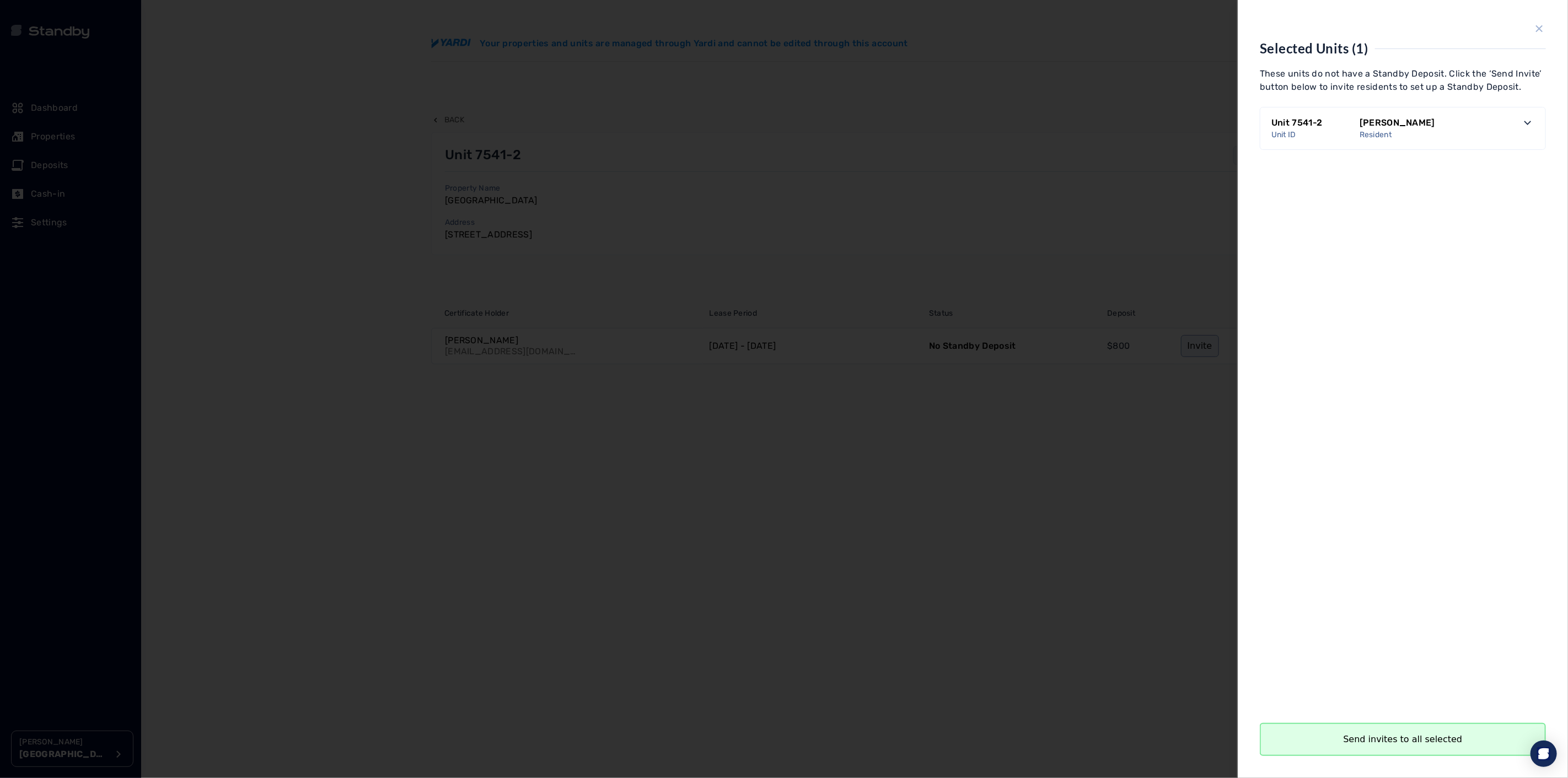
click at [1419, 737] on button "Send invites to all selected" at bounding box center [1402, 739] width 286 height 33
click at [1401, 730] on button "Close" at bounding box center [1402, 739] width 286 height 33
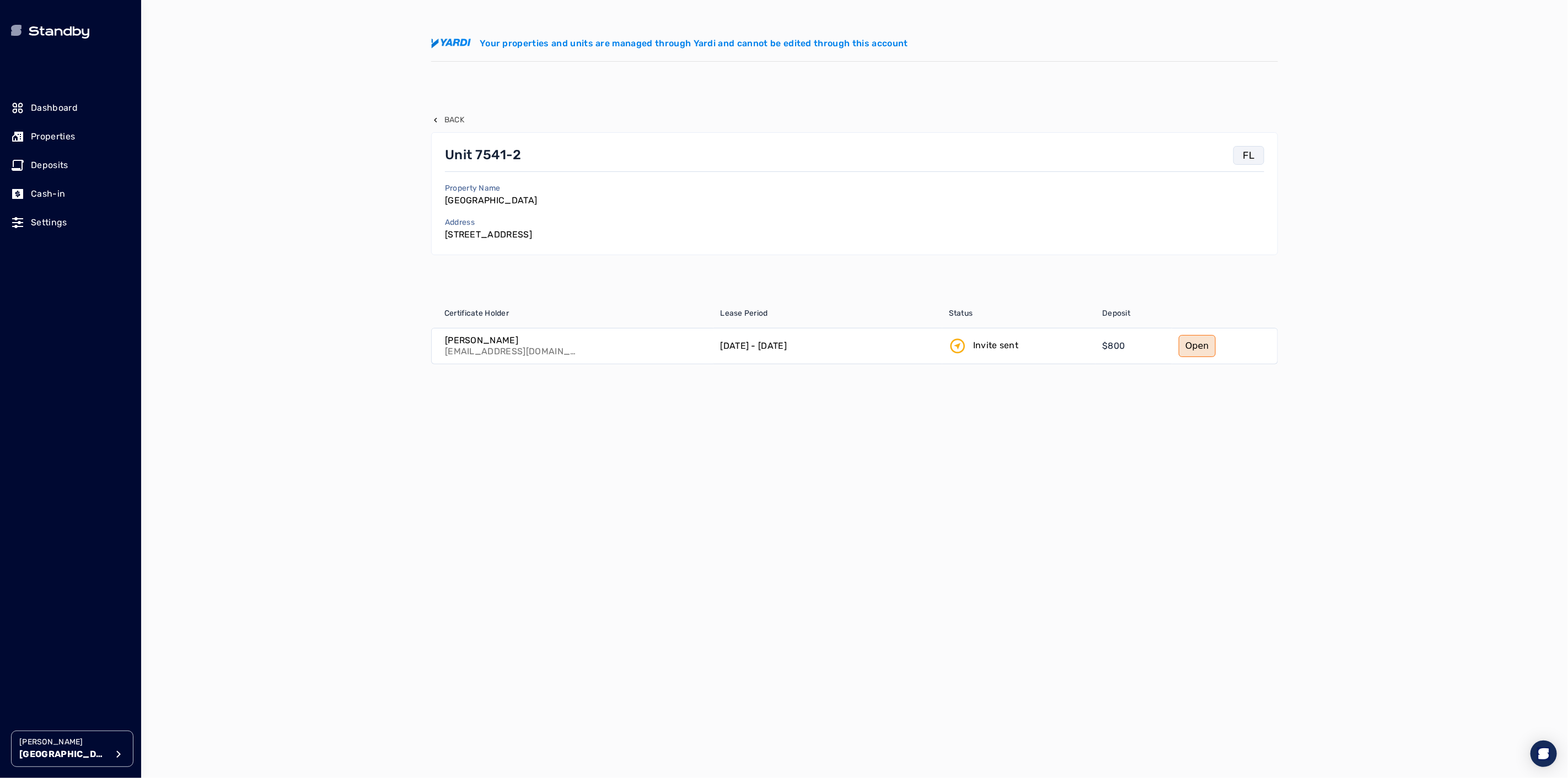
click at [75, 739] on button "[PERSON_NAME] [PERSON_NAME][GEOGRAPHIC_DATA]" at bounding box center [72, 748] width 122 height 36
click at [181, 657] on p "Avenue 5" at bounding box center [180, 652] width 36 height 11
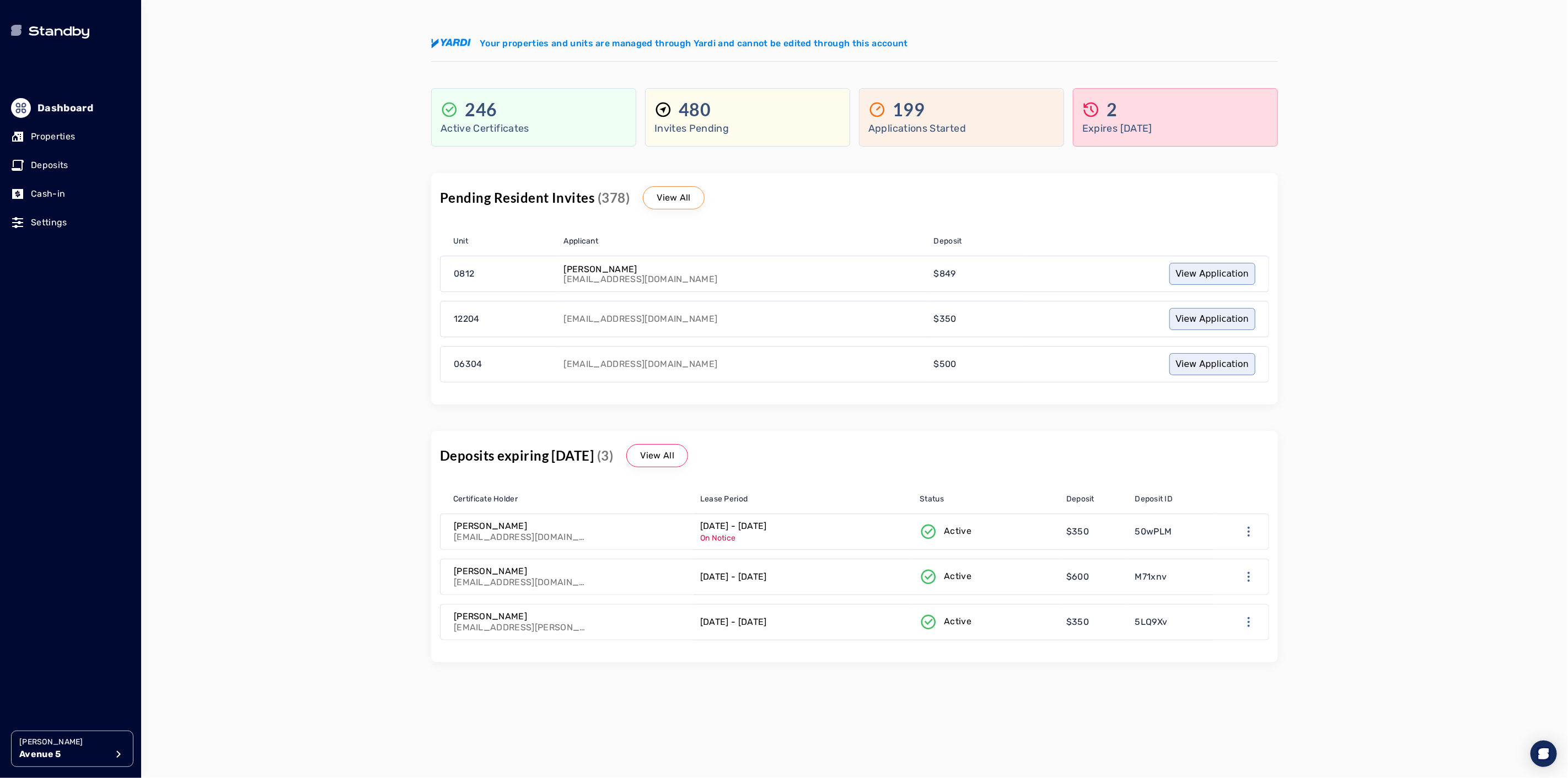
click at [37, 136] on p "Properties" at bounding box center [53, 137] width 44 height 13
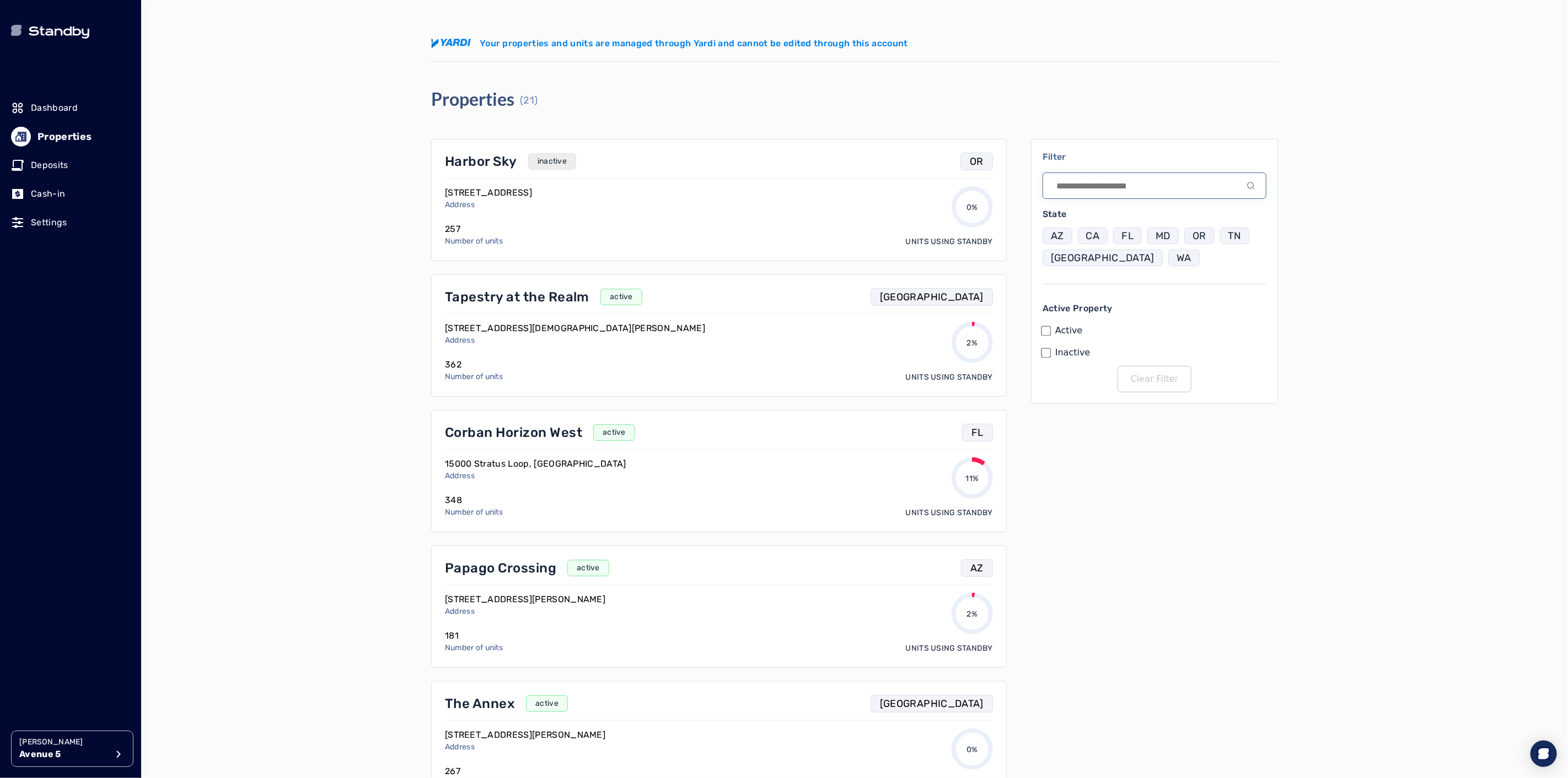
click at [1097, 189] on input at bounding box center [1154, 186] width 223 height 27
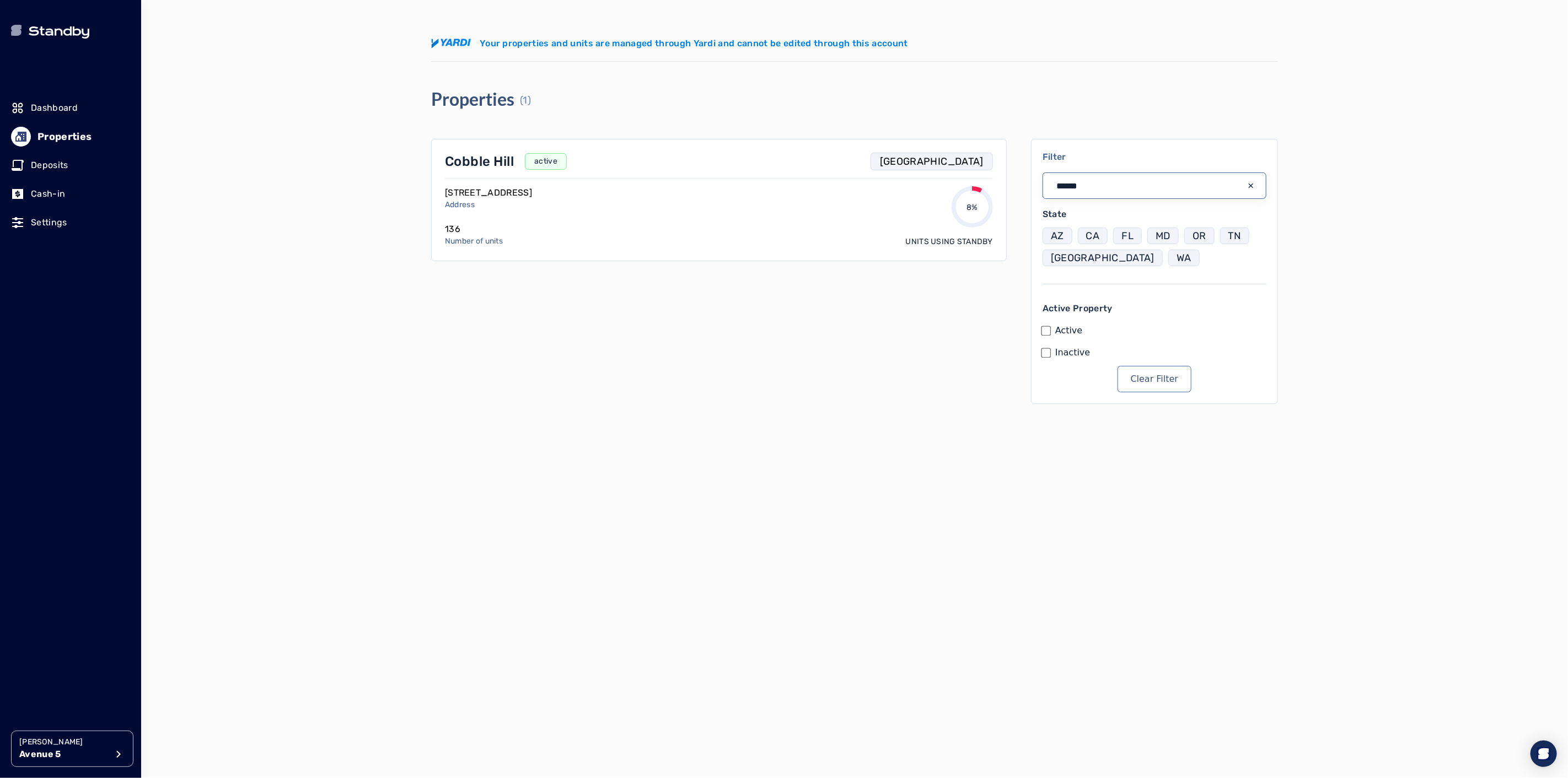
type input "******"
click at [466, 167] on p "Cobble Hill" at bounding box center [479, 161] width 69 height 18
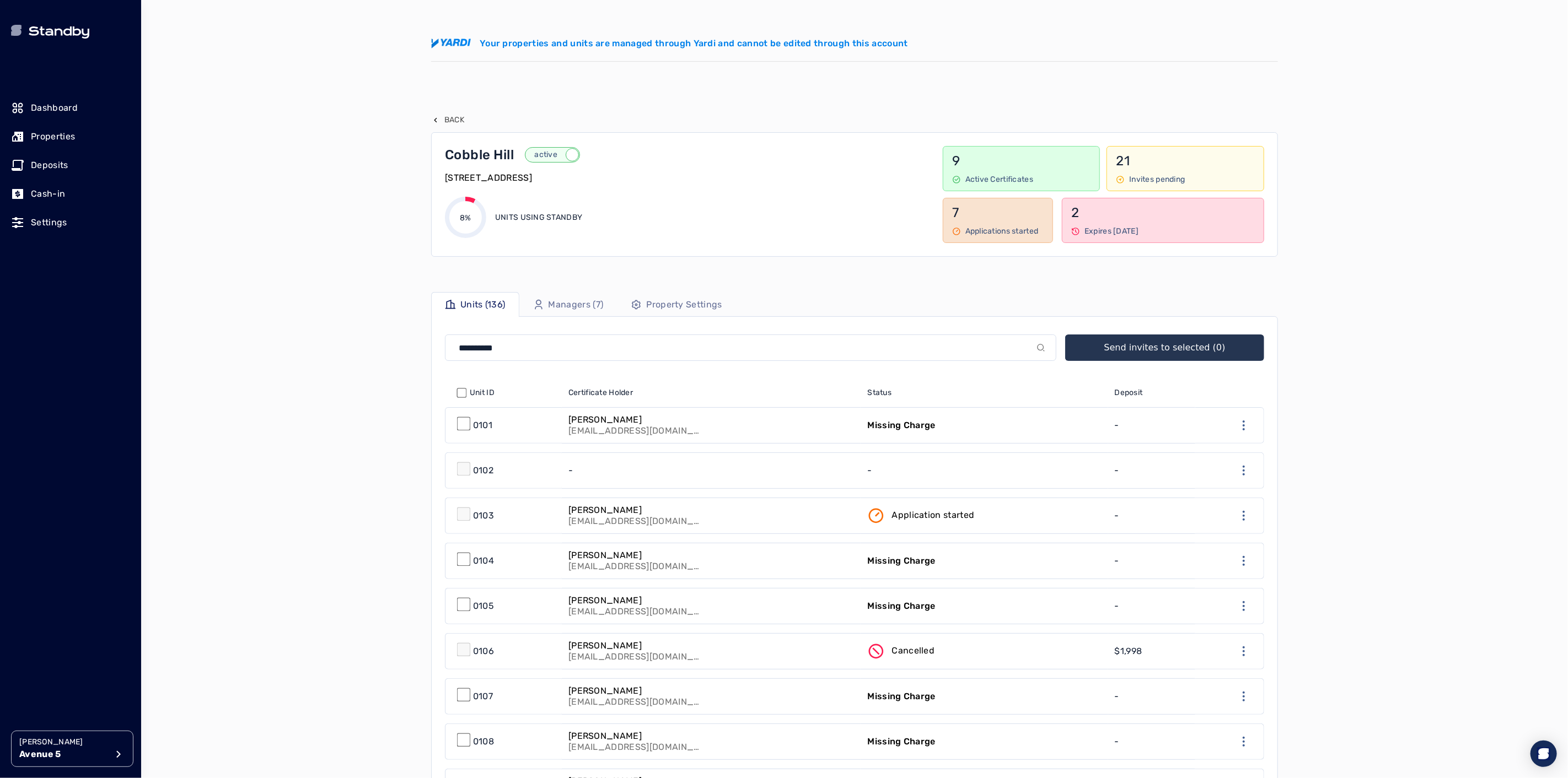
click at [574, 308] on p "Managers (7)" at bounding box center [576, 305] width 55 height 13
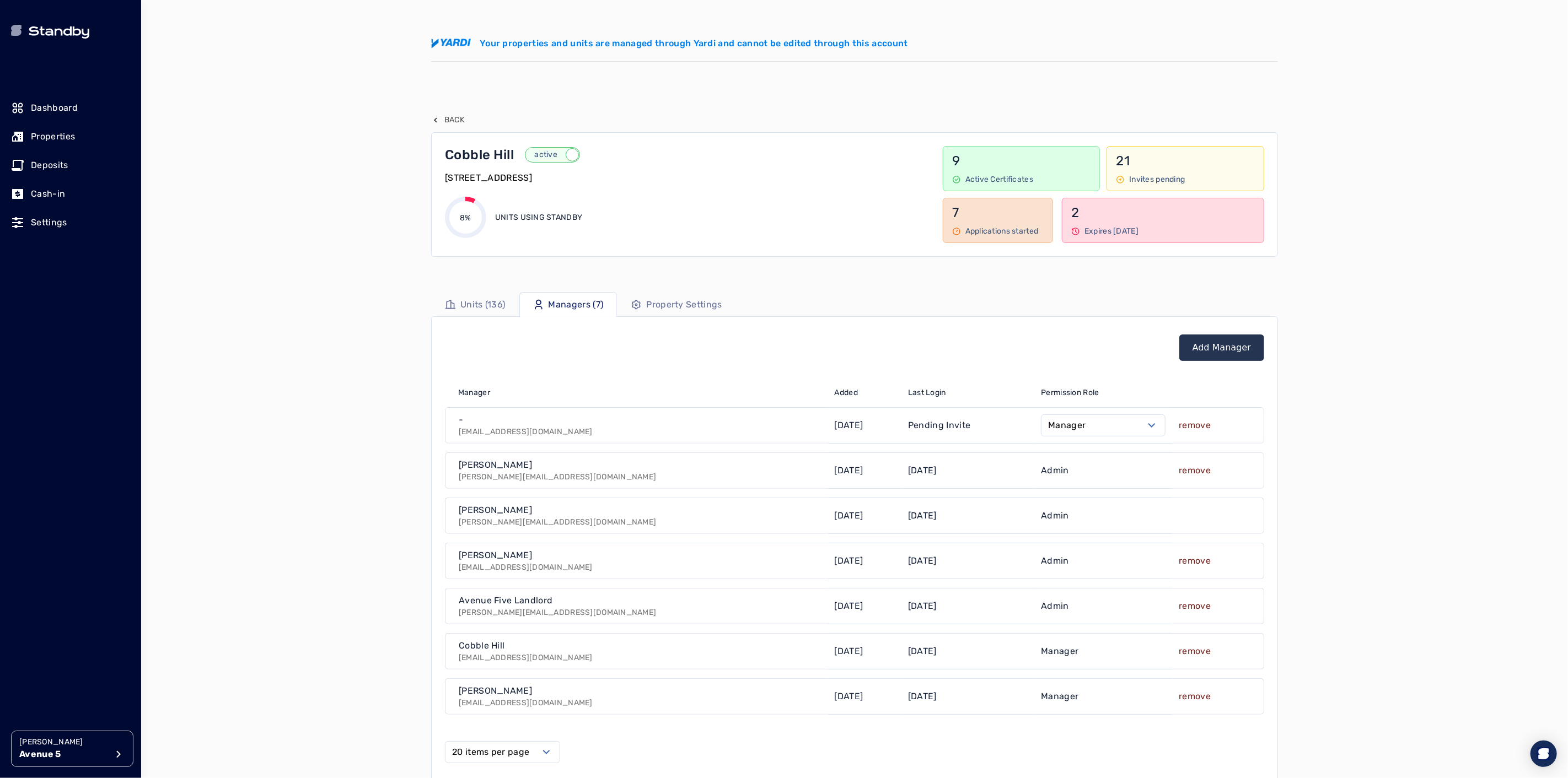
scroll to position [61, 0]
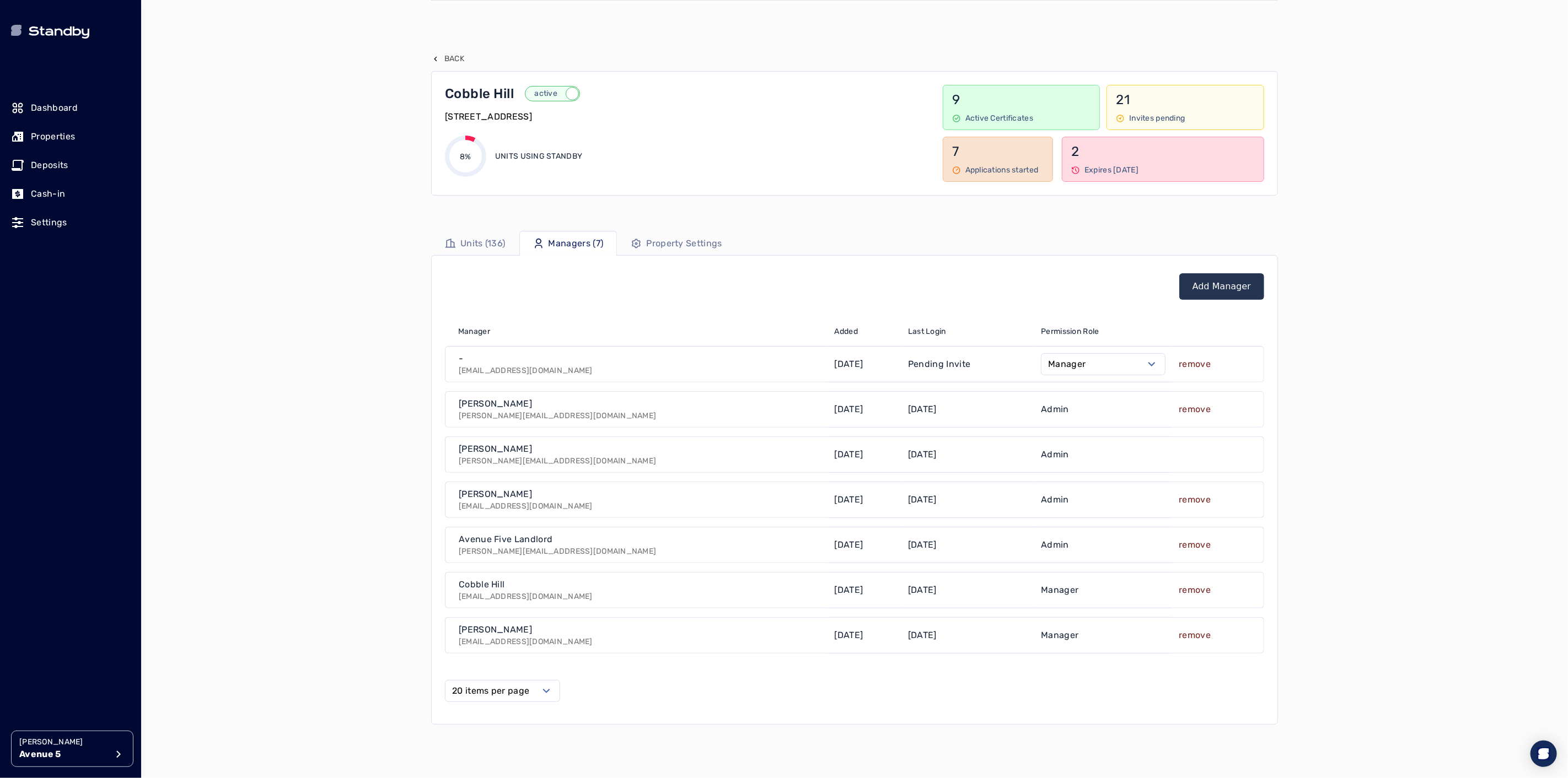
click at [1203, 362] on p "remove" at bounding box center [1194, 365] width 32 height 13
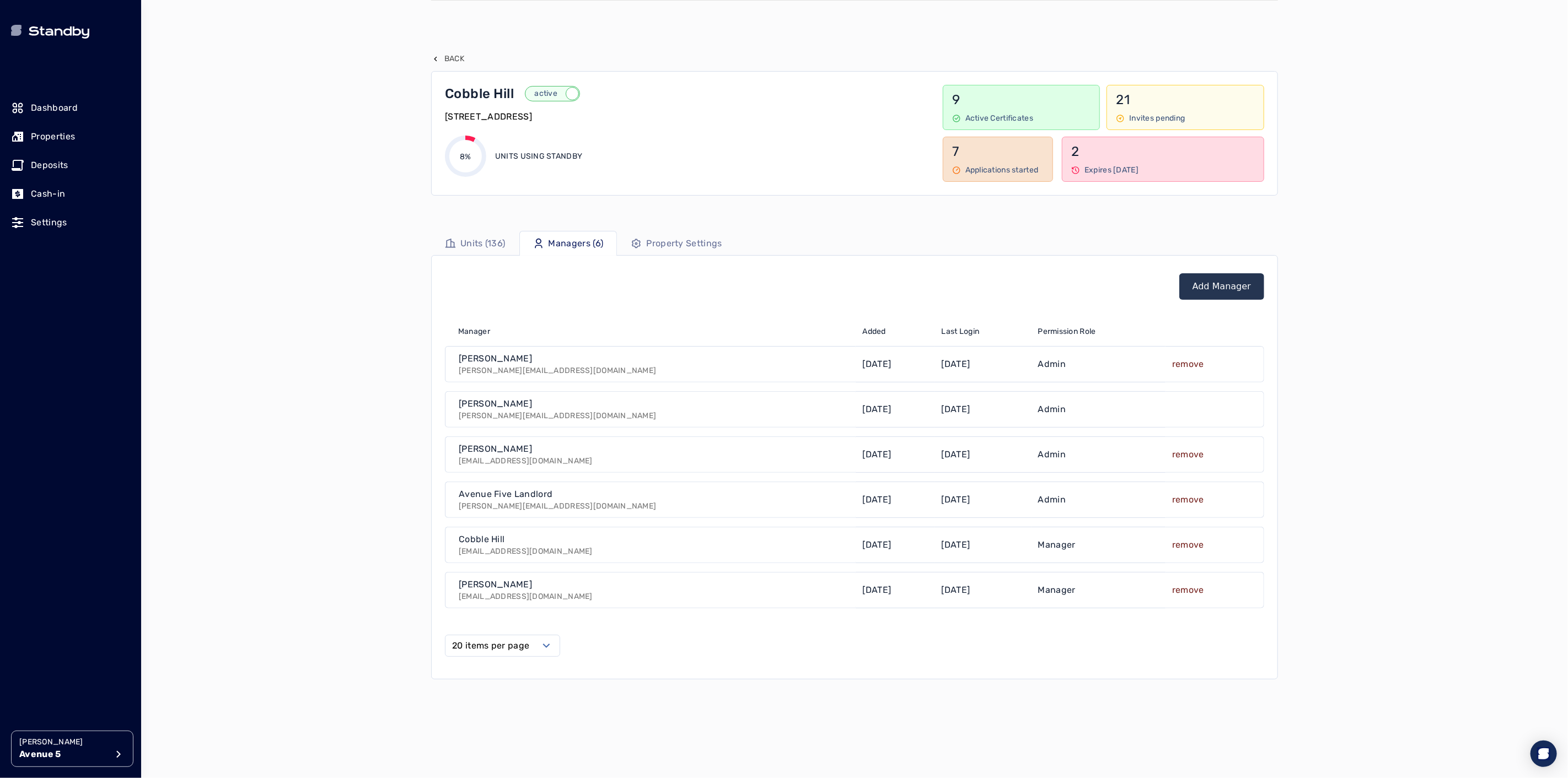
click at [1229, 288] on link "Add Manager" at bounding box center [1221, 286] width 58 height 13
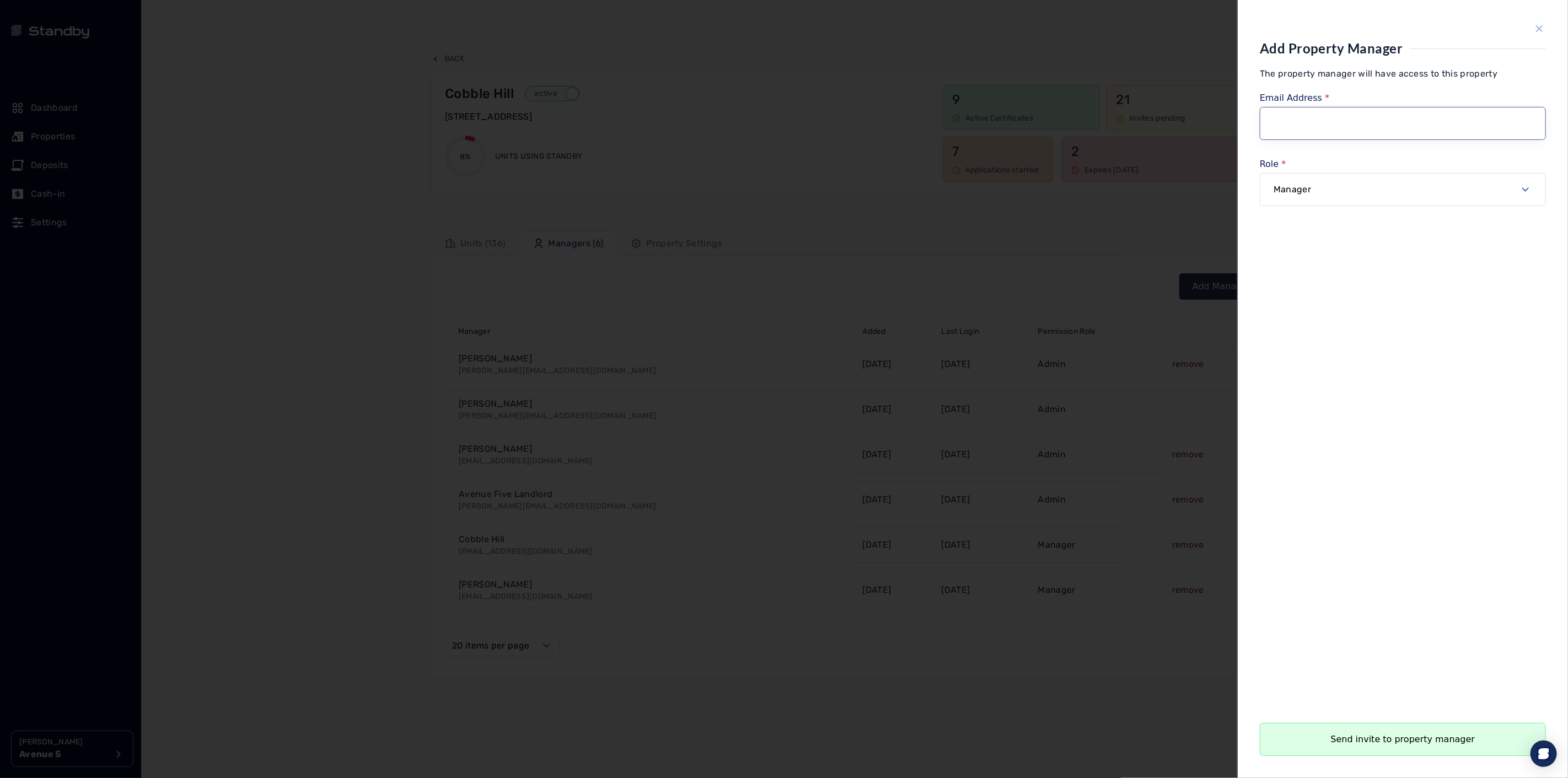
click at [1321, 117] on input "Email Address" at bounding box center [1402, 124] width 286 height 33
type input "*"
click at [1342, 130] on input "Email Address" at bounding box center [1402, 124] width 286 height 33
paste input "**********"
click at [1406, 742] on button "Send invite to property manager" at bounding box center [1402, 739] width 286 height 33
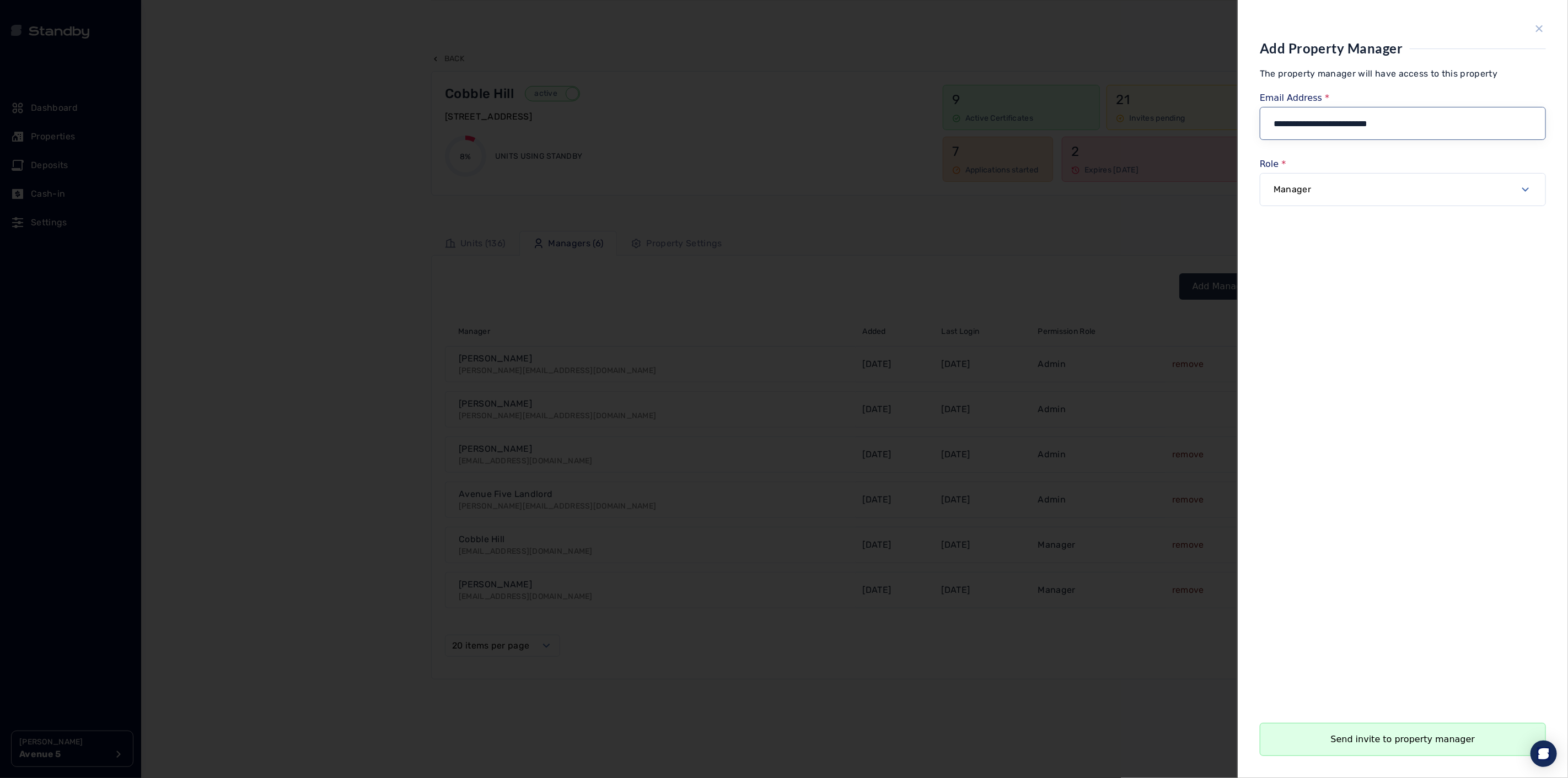
type input "**********"
drag, startPoint x: 1406, startPoint y: 393, endPoint x: 1404, endPoint y: 412, distance: 19.1
click at [1404, 393] on form "**********" at bounding box center [1402, 398] width 286 height 717
click at [1376, 745] on button "Send invite to property manager" at bounding box center [1402, 739] width 286 height 33
